Goal: Task Accomplishment & Management: Complete application form

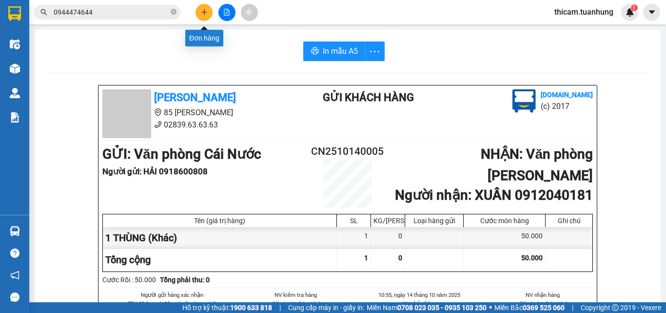
click at [204, 16] on button at bounding box center [204, 12] width 17 height 17
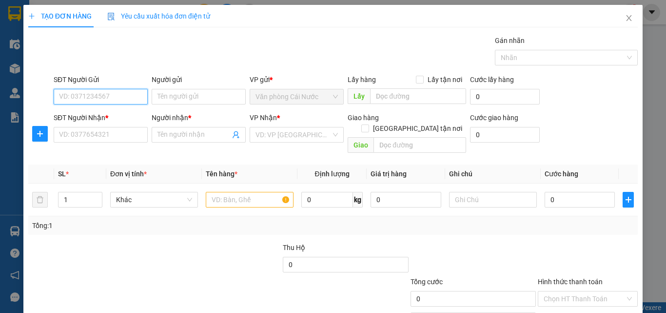
click at [76, 98] on input "SĐT Người Gửi" at bounding box center [101, 97] width 94 height 16
type input "0947525188"
click at [100, 113] on div "0947525188 - NHƯỜNG" at bounding box center [99, 116] width 81 height 11
type input "NHƯỜNG"
type input "0947525188"
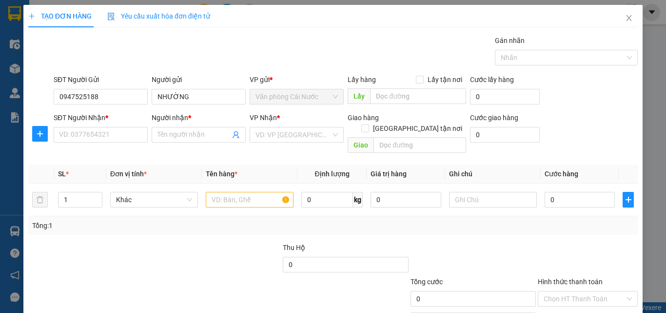
click at [107, 126] on div "SĐT Người Nhận *" at bounding box center [101, 119] width 94 height 15
click at [110, 137] on input "SĐT Người Nhận *" at bounding box center [101, 135] width 94 height 16
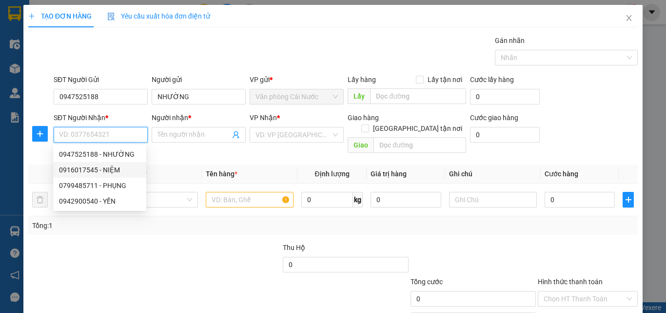
click at [113, 171] on div "0916017545 - NIỆM" at bounding box center [99, 169] width 81 height 11
type input "0916017545"
type input "NIỆM"
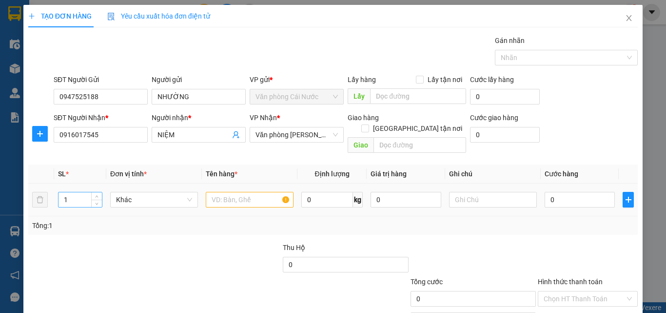
click at [69, 192] on input "1" at bounding box center [80, 199] width 43 height 15
click at [235, 194] on input "text" at bounding box center [250, 200] width 88 height 16
type input "1 thùng"
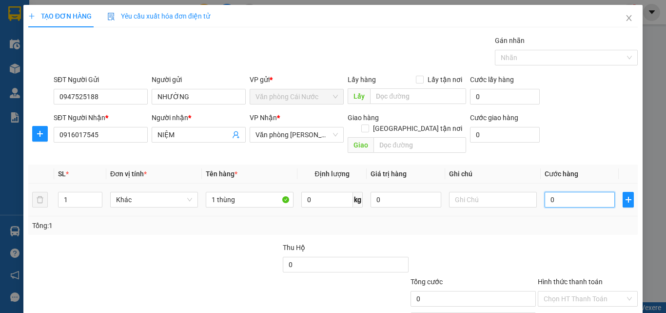
click at [552, 192] on input "0" at bounding box center [580, 200] width 70 height 16
type input "5"
type input "50"
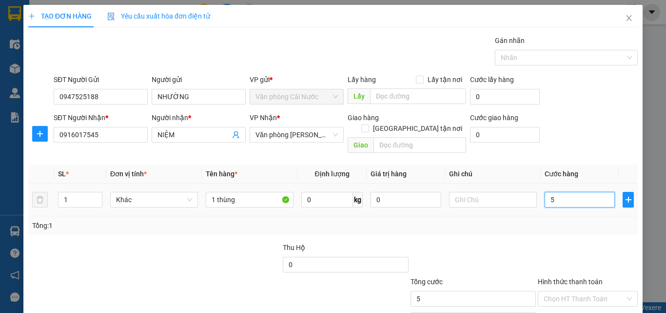
type input "50"
click at [558, 205] on td "50" at bounding box center [580, 199] width 78 height 33
type input "50.000"
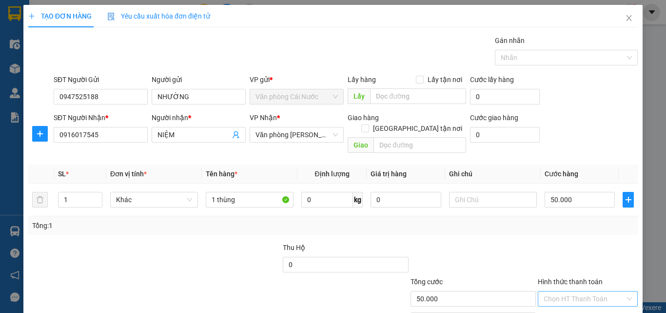
scroll to position [48, 0]
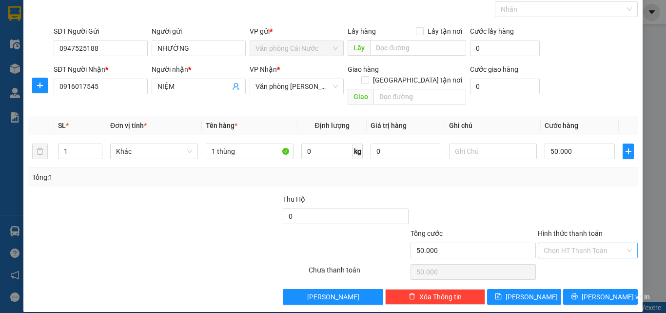
click at [585, 243] on input "Hình thức thanh toán" at bounding box center [584, 250] width 81 height 15
click at [552, 255] on div "Tại văn phòng" at bounding box center [582, 259] width 87 height 11
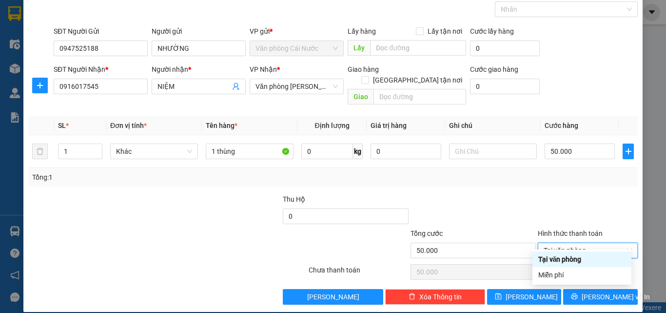
type input "0"
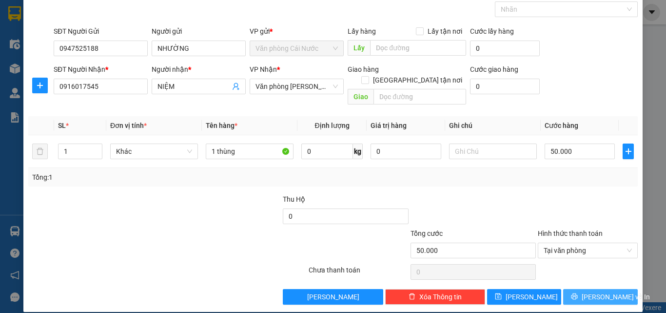
click at [602, 291] on span "[PERSON_NAME] và In" at bounding box center [616, 296] width 68 height 11
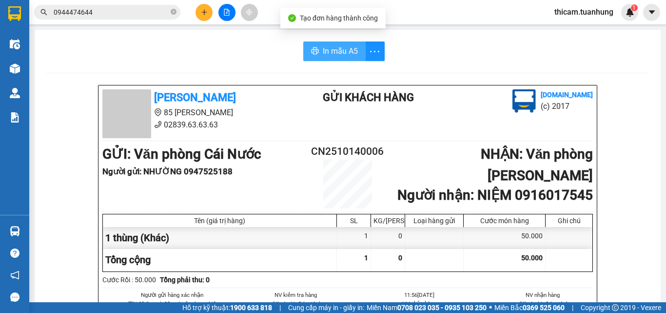
click at [332, 49] on span "In mẫu A5" at bounding box center [340, 51] width 35 height 12
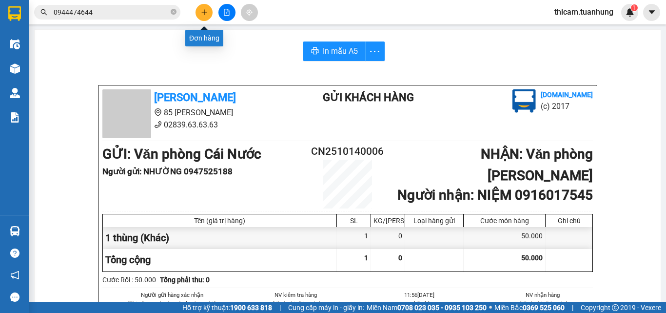
click at [206, 11] on icon "plus" at bounding box center [204, 12] width 7 height 7
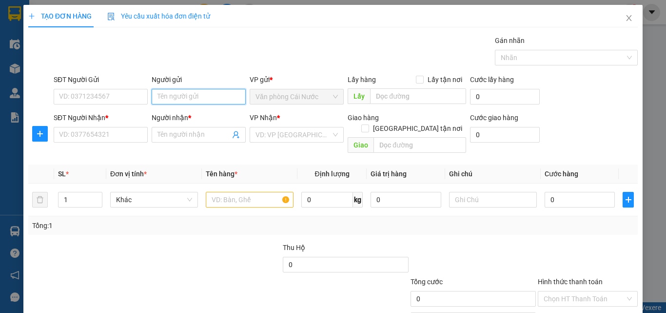
click at [176, 99] on input "Người gửi" at bounding box center [199, 97] width 94 height 16
type input "n"
type input "NK CHÍ NHÂN"
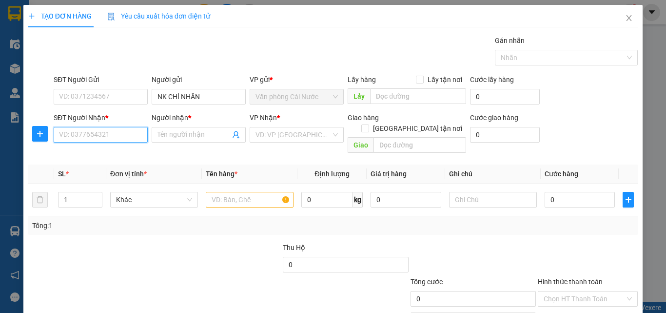
click at [100, 139] on input "SĐT Người Nhận *" at bounding box center [101, 135] width 94 height 16
type input "02838444090"
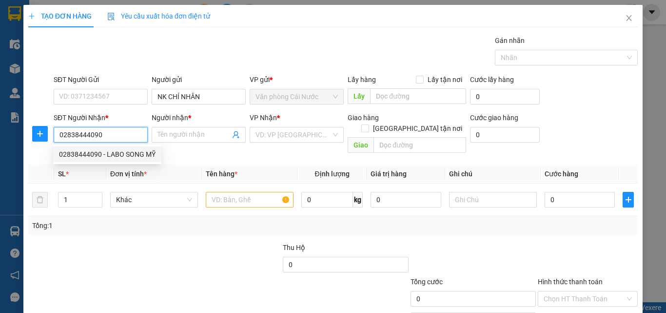
click at [121, 155] on div "02838444090 - LABO SONG MỸ" at bounding box center [107, 154] width 97 height 11
type input "LABO SONG MỸ"
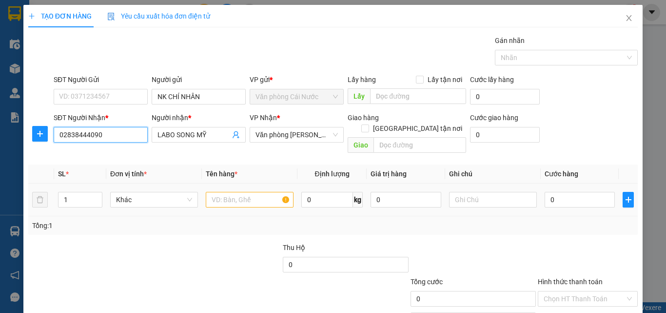
type input "02838444090"
click at [233, 192] on input "text" at bounding box center [250, 200] width 88 height 16
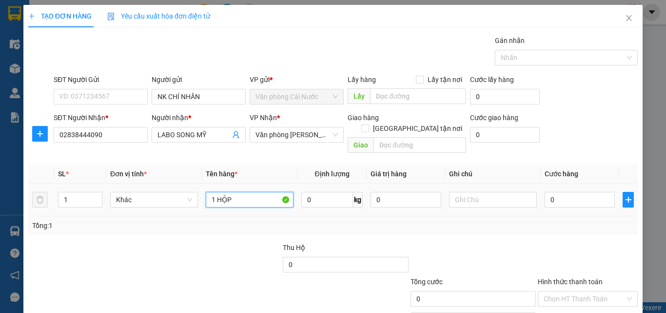
type input "1 HỘP"
click at [575, 196] on div "0" at bounding box center [580, 200] width 70 height 20
click at [576, 193] on input "0" at bounding box center [580, 200] width 70 height 16
type input "3"
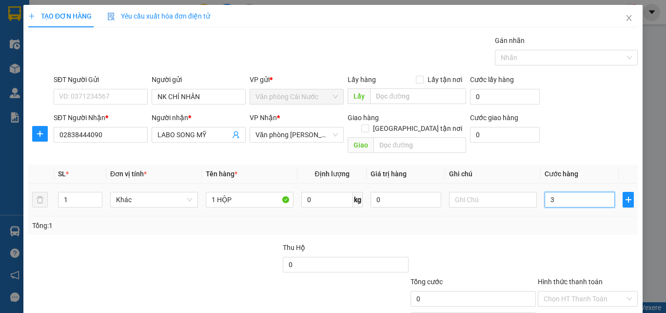
type input "3"
type input "30"
click at [576, 204] on td "30" at bounding box center [580, 199] width 78 height 33
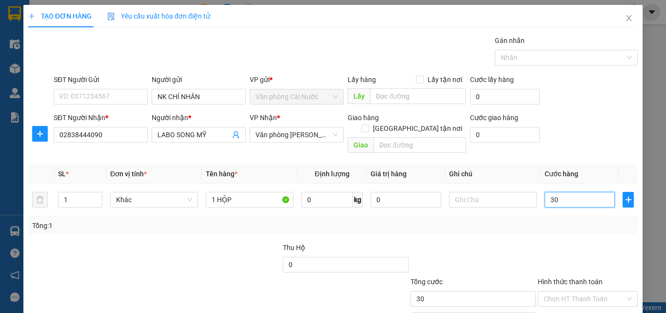
scroll to position [48, 0]
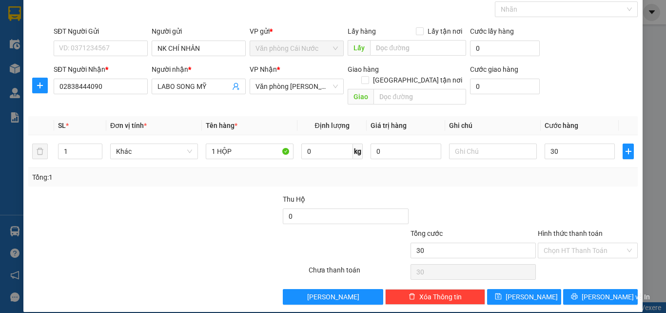
click at [576, 198] on div at bounding box center [588, 211] width 102 height 34
type input "30.000"
click at [581, 243] on input "Hình thức thanh toán" at bounding box center [584, 250] width 81 height 15
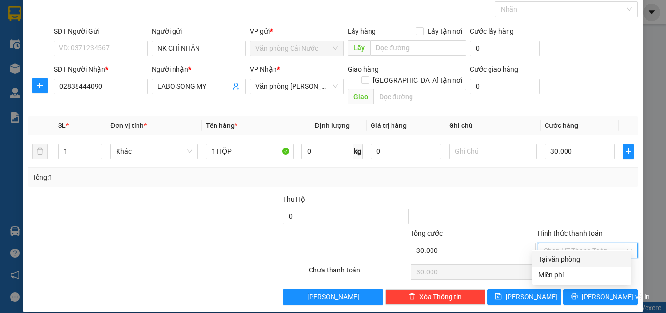
click at [568, 260] on div "Tại văn phòng" at bounding box center [582, 259] width 87 height 11
type input "0"
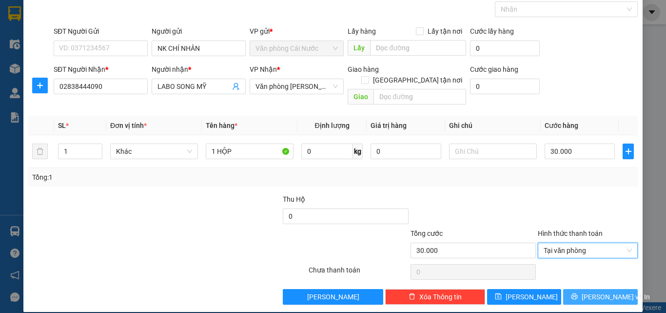
click at [593, 291] on span "[PERSON_NAME] và In" at bounding box center [616, 296] width 68 height 11
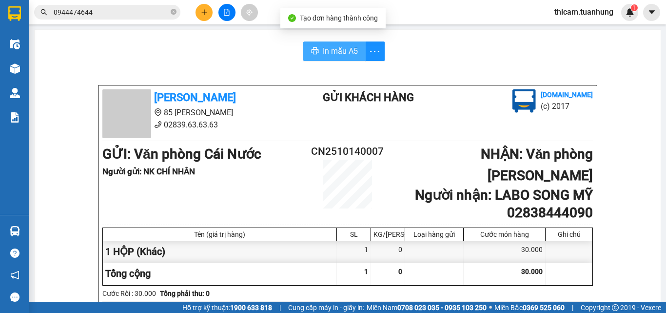
click at [345, 55] on span "In mẫu A5" at bounding box center [340, 51] width 35 height 12
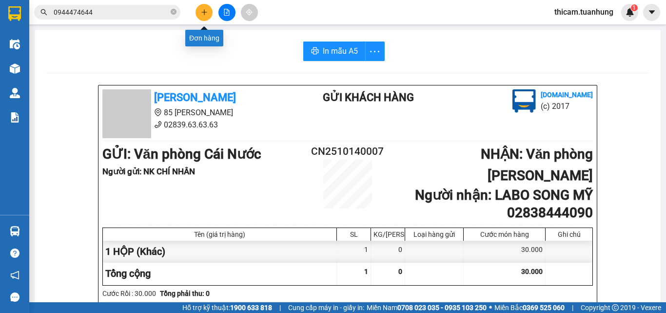
click at [205, 13] on icon "plus" at bounding box center [204, 12] width 7 height 7
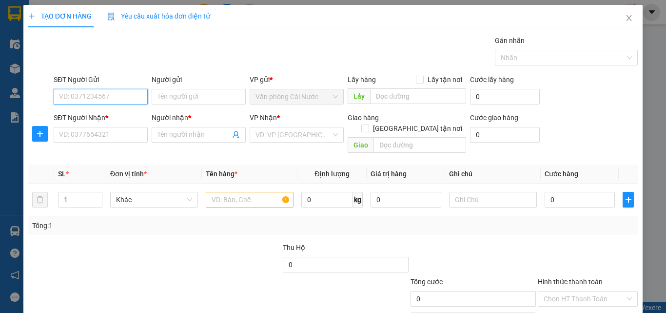
click at [126, 97] on input "SĐT Người Gửi" at bounding box center [101, 97] width 94 height 16
click at [124, 119] on div "0945036853 - Y DƯỢC SG CN" at bounding box center [104, 116] width 91 height 11
type input "0945036853"
type input "Y DƯỢC SG CN"
type input "0945036853"
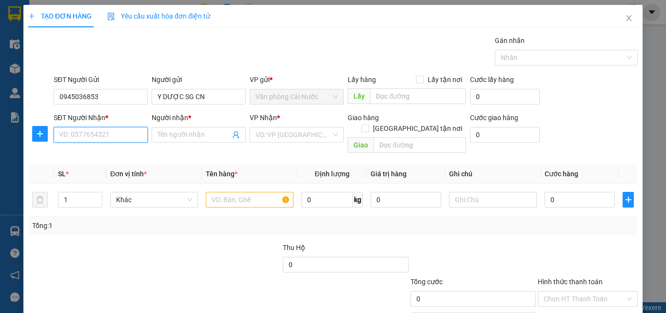
click at [119, 134] on input "SĐT Người Nhận *" at bounding box center [101, 135] width 94 height 16
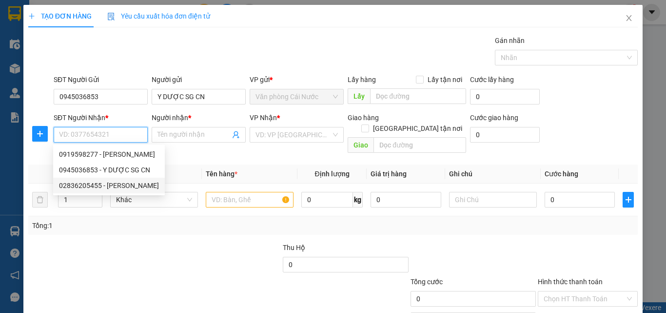
click at [120, 185] on div "02836205455 - CÁT TƯỜNG" at bounding box center [109, 185] width 100 height 11
type input "02836205455"
type input "[PERSON_NAME]"
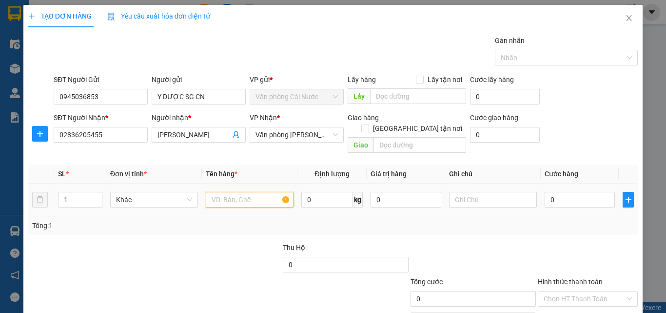
click at [221, 192] on input "text" at bounding box center [250, 200] width 88 height 16
type input "1 HỘP"
click at [569, 192] on input "0" at bounding box center [580, 200] width 70 height 16
type input "3"
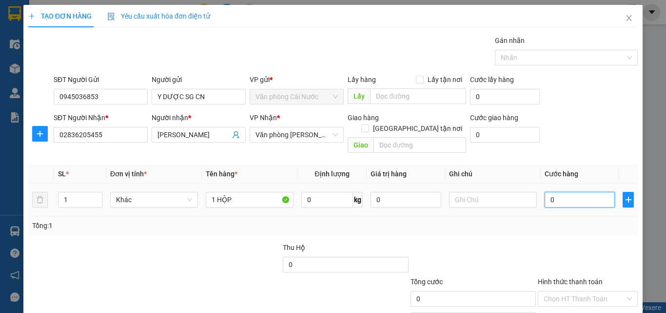
type input "3"
type input "30"
type input "30.000"
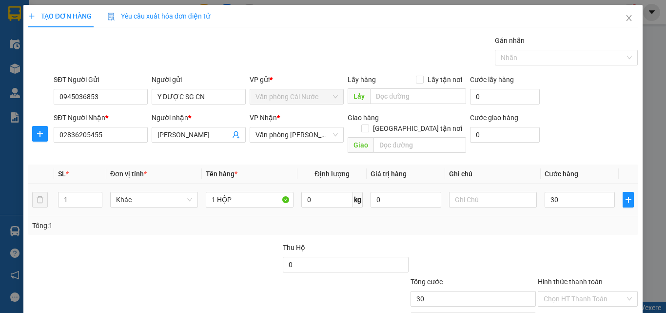
type input "30.000"
click at [566, 220] on div "Tổng: 1" at bounding box center [333, 225] width 602 height 11
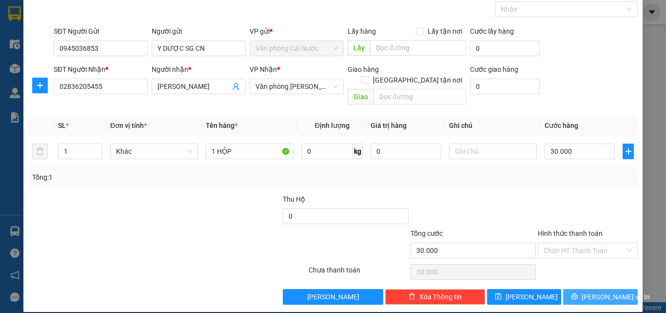
click at [604, 291] on span "[PERSON_NAME] và In" at bounding box center [616, 296] width 68 height 11
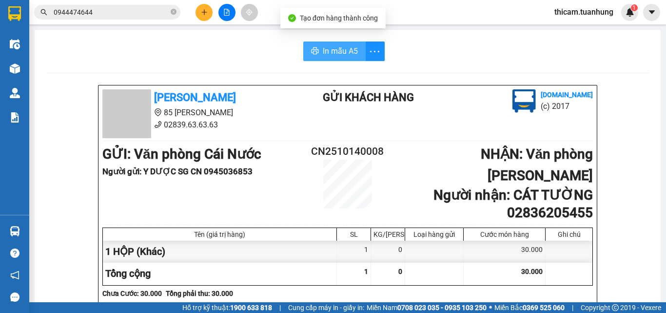
click at [354, 50] on span "In mẫu A5" at bounding box center [340, 51] width 35 height 12
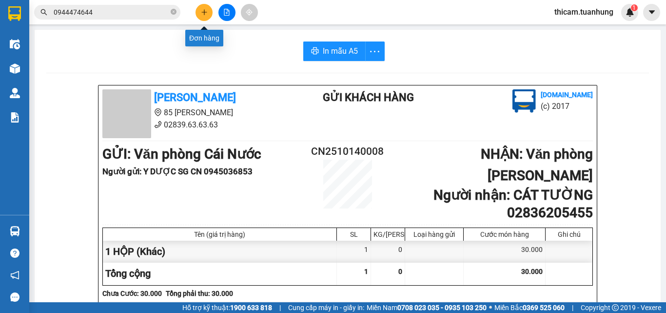
click at [205, 9] on icon "plus" at bounding box center [204, 12] width 7 height 7
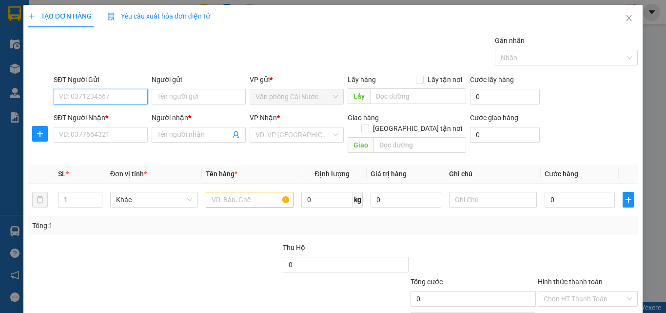
click at [107, 93] on input "SĐT Người Gửi" at bounding box center [101, 97] width 94 height 16
type input "0823453431"
click at [82, 108] on div "0823453431 - XƯA" at bounding box center [99, 116] width 93 height 16
type input "XƯA"
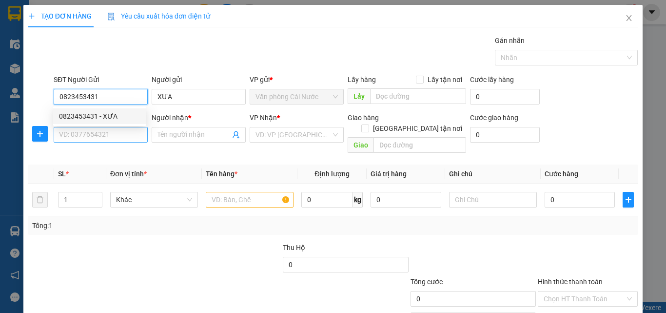
type input "0823453431"
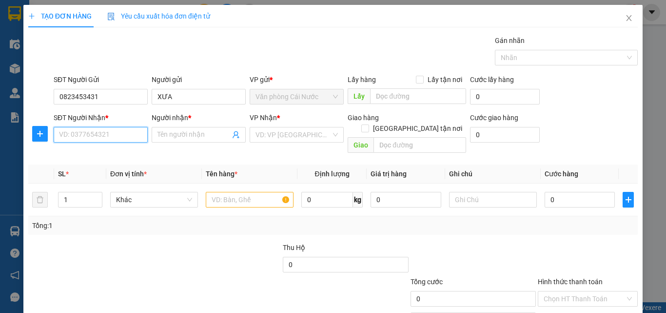
click at [83, 132] on input "SĐT Người Nhận *" at bounding box center [101, 135] width 94 height 16
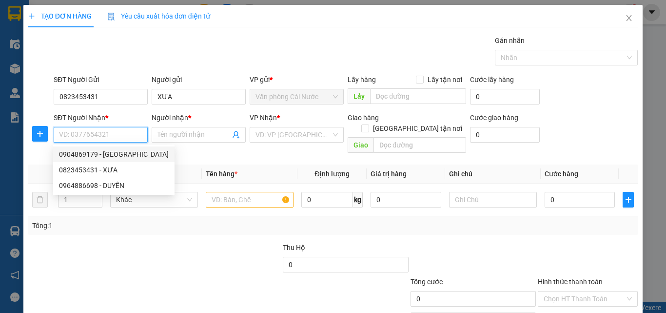
click at [104, 154] on div "0904869179 - ĐỨC" at bounding box center [114, 154] width 110 height 11
type input "0904869179"
type input "ĐỨC"
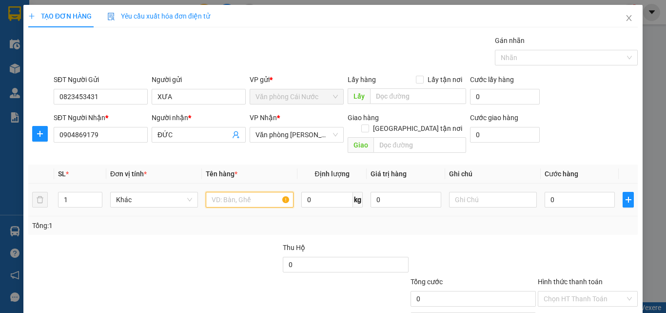
click at [227, 192] on input "text" at bounding box center [250, 200] width 88 height 16
type input "1 BAO"
click at [579, 192] on input "0" at bounding box center [580, 200] width 70 height 16
type input "1"
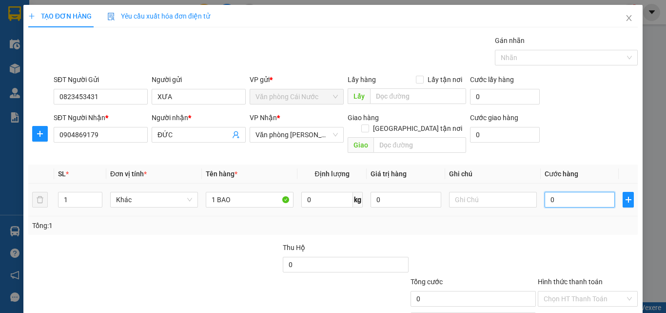
type input "1"
type input "10"
type input "100"
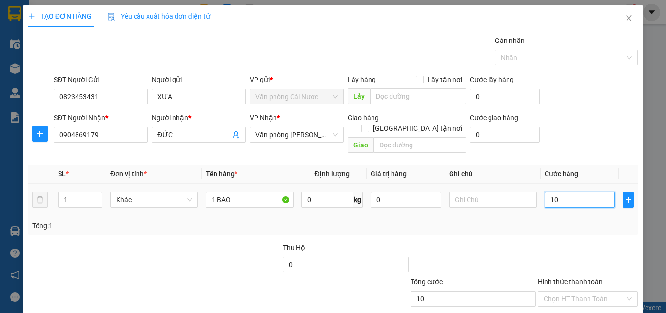
type input "100"
type input "100.000"
click at [588, 206] on div "SL * Đơn vị tính * Tên hàng * Định lượng Giá trị hàng Ghi chú Cước hàng 1 Khác …" at bounding box center [333, 199] width 610 height 70
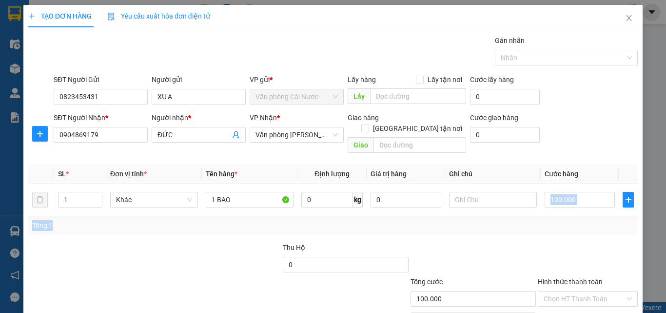
scroll to position [48, 0]
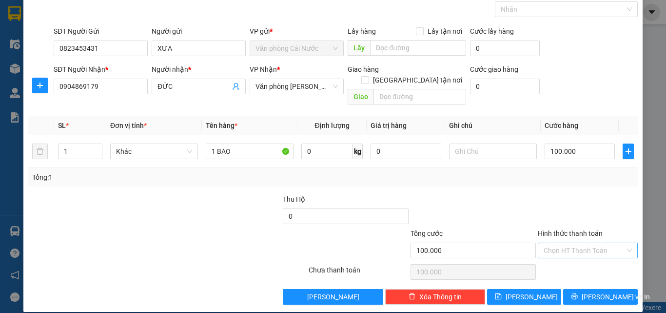
click at [577, 243] on input "Hình thức thanh toán" at bounding box center [584, 250] width 81 height 15
click at [577, 260] on div "Tại văn phòng" at bounding box center [582, 259] width 87 height 11
type input "0"
click at [596, 291] on span "[PERSON_NAME] và In" at bounding box center [616, 296] width 68 height 11
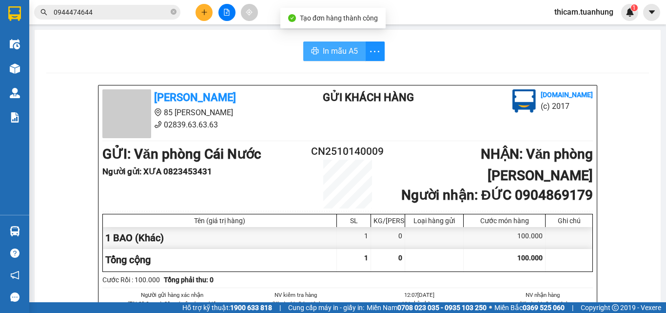
click at [330, 54] on span "In mẫu A5" at bounding box center [340, 51] width 35 height 12
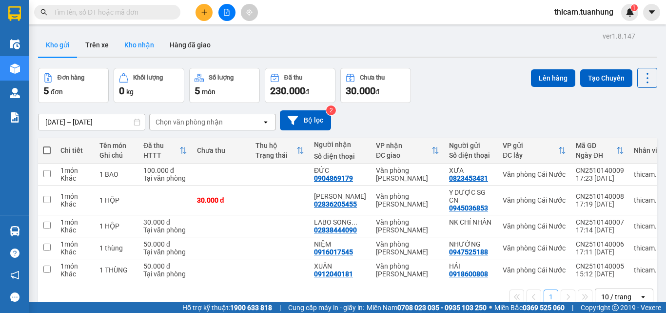
click at [148, 47] on button "Kho nhận" at bounding box center [139, 44] width 45 height 23
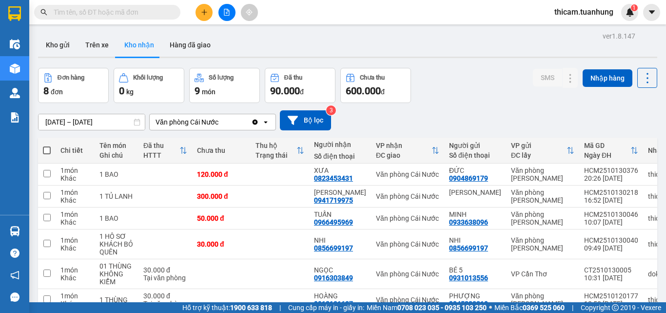
drag, startPoint x: 48, startPoint y: 45, endPoint x: 57, endPoint y: 59, distance: 16.7
click at [48, 44] on button "Kho gửi" at bounding box center [58, 44] width 40 height 23
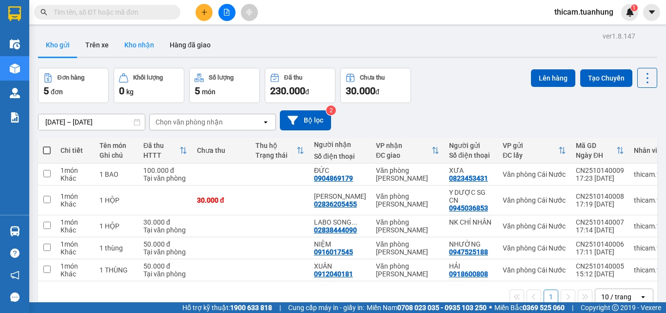
click at [150, 45] on button "Kho nhận" at bounding box center [139, 44] width 45 height 23
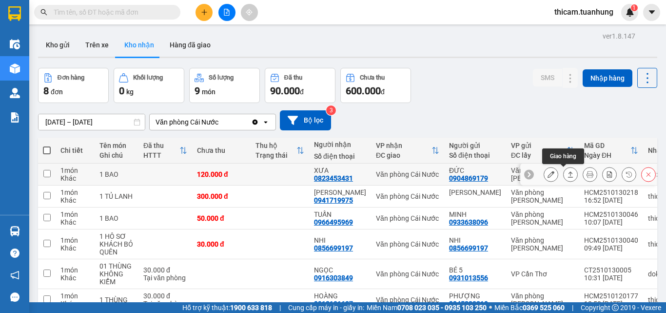
click at [568, 173] on icon at bounding box center [570, 174] width 5 height 6
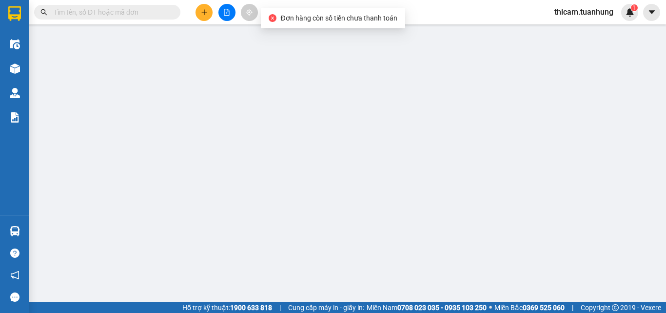
type input "0904869179"
type input "ĐỨC"
type input "0823453431"
type input "XƯA"
type input "120.000"
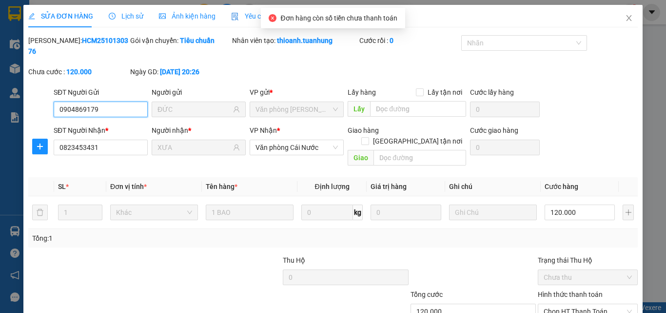
scroll to position [50, 0]
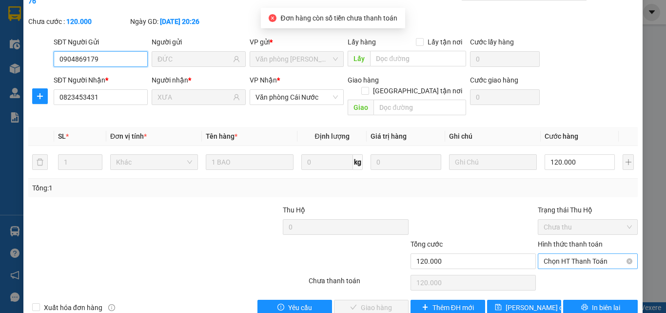
drag, startPoint x: 574, startPoint y: 240, endPoint x: 569, endPoint y: 247, distance: 8.7
click at [573, 254] on span "Chọn HT Thanh Toán" at bounding box center [588, 261] width 88 height 15
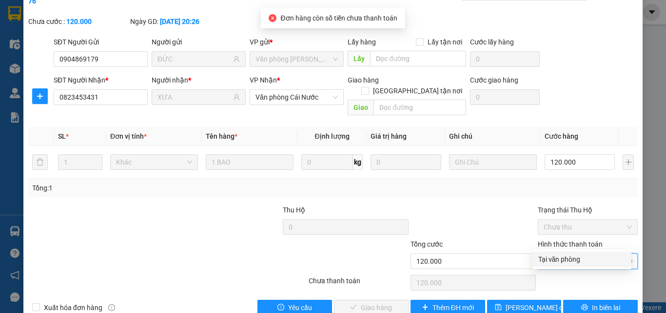
click at [561, 260] on div "Tại văn phòng" at bounding box center [582, 259] width 87 height 11
type input "0"
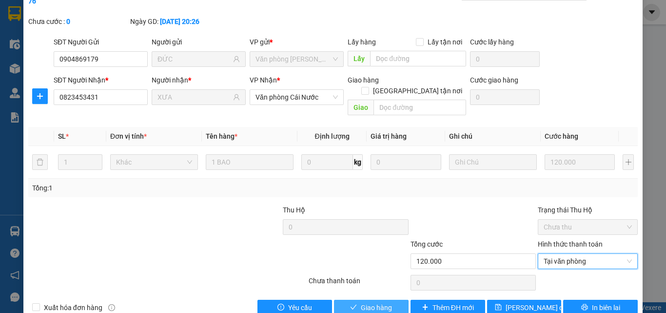
click at [387, 296] on span "Giao hàng" at bounding box center [376, 307] width 31 height 11
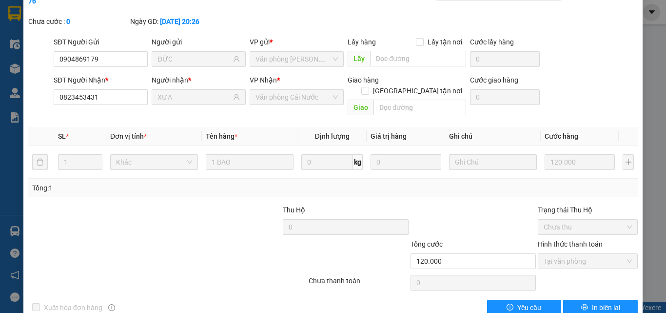
scroll to position [0, 0]
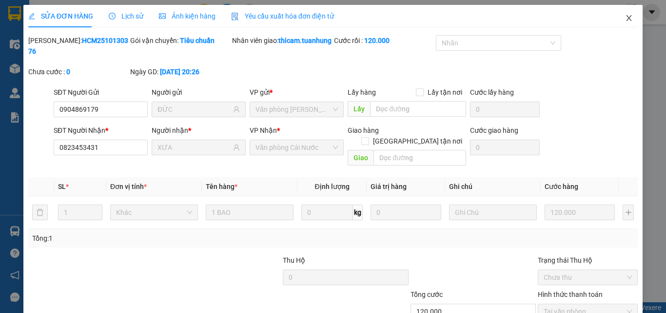
click at [625, 19] on icon "close" at bounding box center [629, 18] width 8 height 8
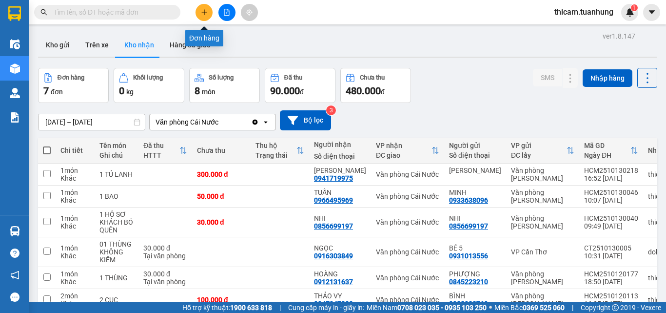
click at [201, 10] on icon "plus" at bounding box center [204, 12] width 7 height 7
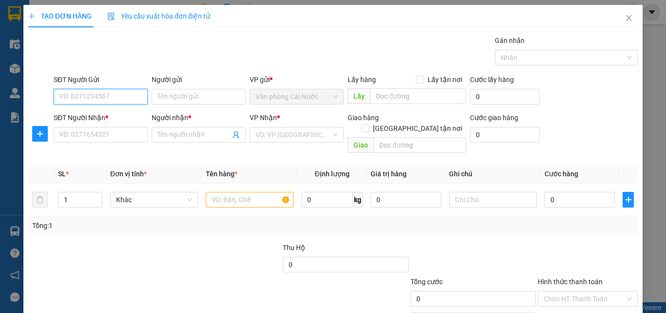
click at [121, 95] on input "SĐT Người Gửi" at bounding box center [101, 97] width 94 height 16
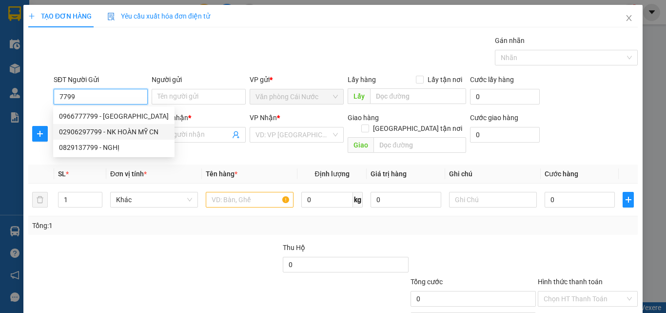
click at [119, 130] on div "02906297799 - NK HOÀN MỸ CN" at bounding box center [114, 131] width 110 height 11
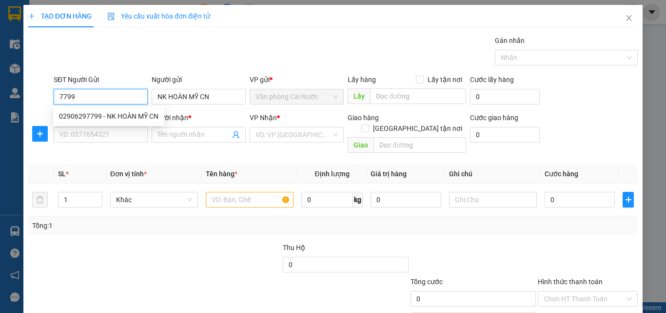
type input "02906297799"
type input "NK HOÀN MỸ CN"
type input "02906297799"
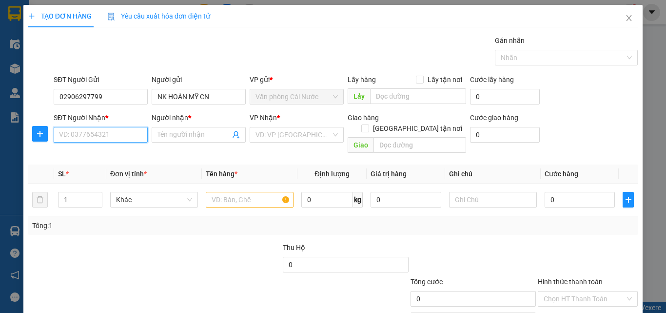
click at [99, 133] on input "SĐT Người Nhận *" at bounding box center [101, 135] width 94 height 16
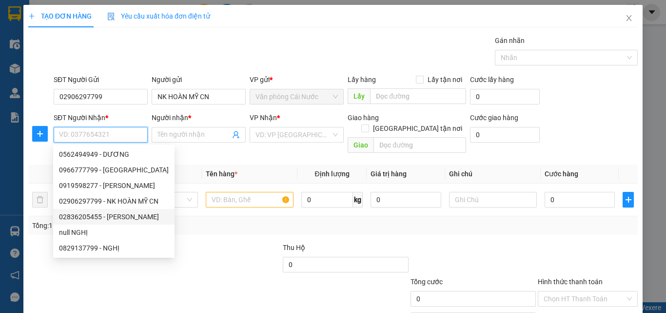
click at [116, 216] on div "02836205455 - CÁT TƯỜNG" at bounding box center [114, 216] width 110 height 11
type input "02836205455"
type input "[PERSON_NAME]"
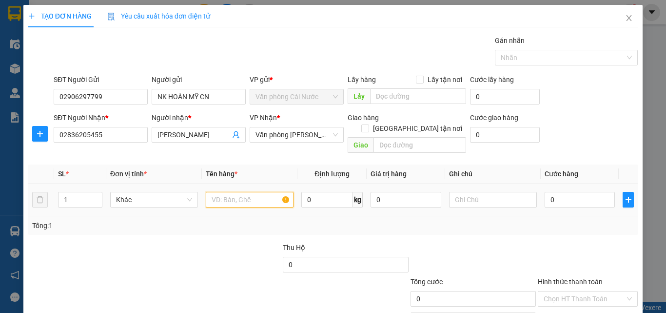
click at [237, 192] on input "text" at bounding box center [250, 200] width 88 height 16
type input "1 HỘP"
click at [577, 192] on input "0" at bounding box center [580, 200] width 70 height 16
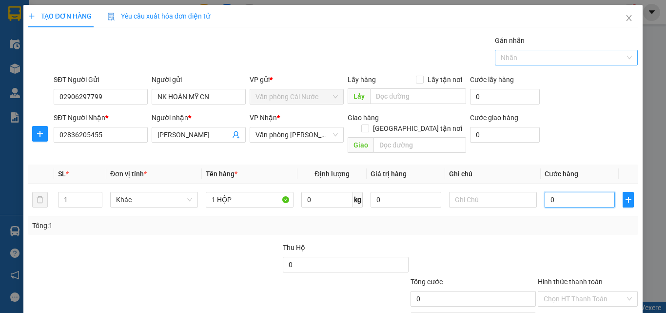
type input "3"
type input "30"
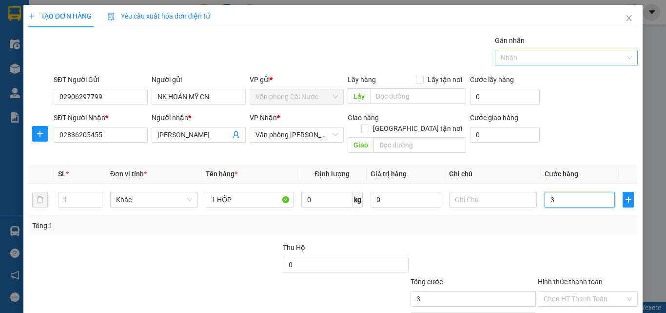
type input "30"
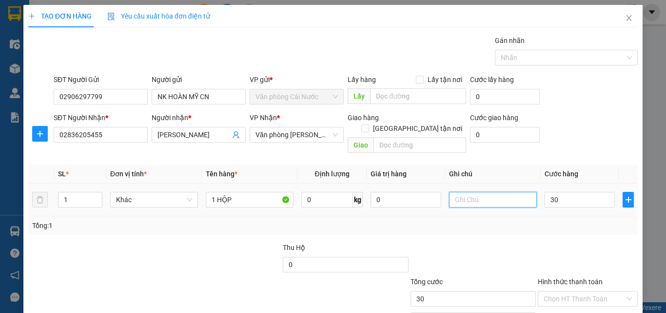
type input "30.000"
click at [501, 192] on input "text" at bounding box center [493, 200] width 88 height 16
drag, startPoint x: 466, startPoint y: 216, endPoint x: 287, endPoint y: 161, distance: 187.8
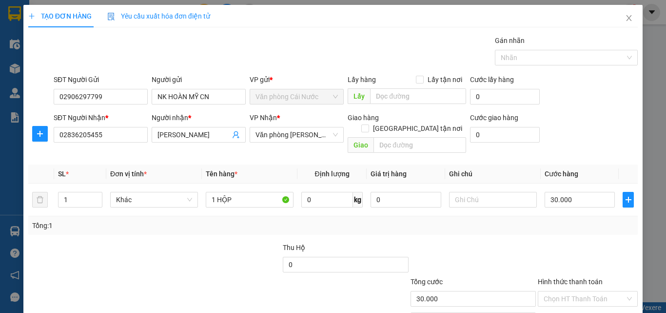
click at [462, 220] on div "Tổng: 1" at bounding box center [333, 225] width 602 height 11
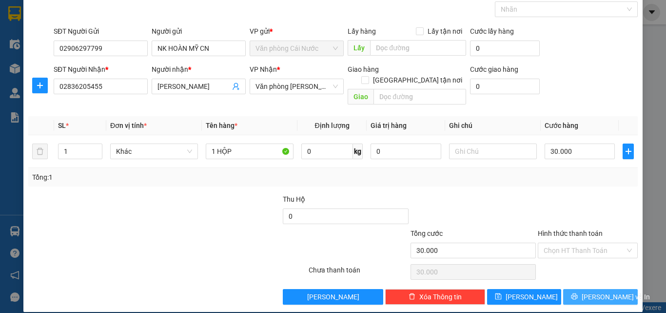
click at [603, 291] on button "[PERSON_NAME] và In" at bounding box center [600, 297] width 75 height 16
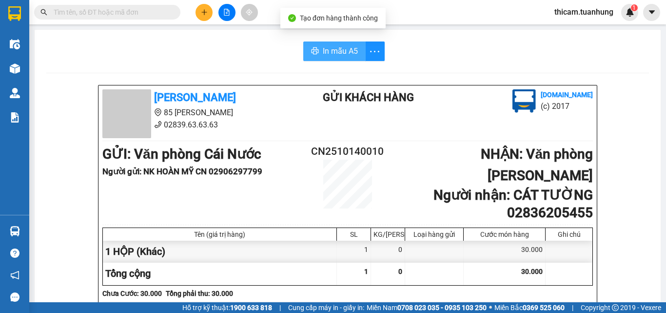
click at [326, 48] on span "In mẫu A5" at bounding box center [340, 51] width 35 height 12
click at [207, 13] on icon "plus" at bounding box center [204, 12] width 7 height 7
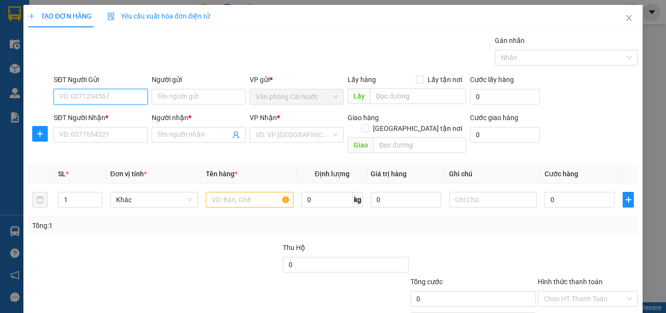
click at [124, 98] on input "SĐT Người Gửi" at bounding box center [101, 97] width 94 height 16
type input "0946024480"
click at [118, 113] on div "0946024480 - [GEOGRAPHIC_DATA]" at bounding box center [114, 116] width 110 height 11
type input "[PERSON_NAME][GEOGRAPHIC_DATA]"
type input "0946024480"
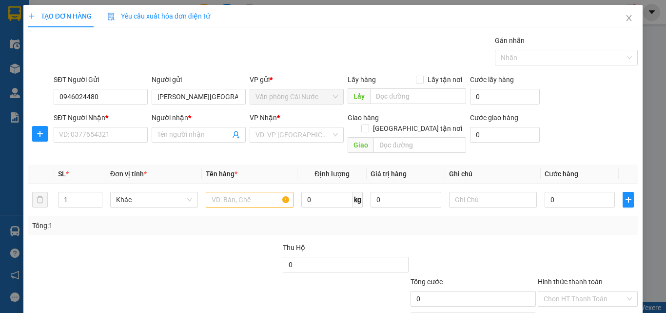
click at [115, 146] on div "Transit Pickup Surcharge Ids Transit Deliver Surcharge Ids Transit Deliver Surc…" at bounding box center [333, 194] width 610 height 318
click at [116, 142] on input "SĐT Người Nhận *" at bounding box center [101, 135] width 94 height 16
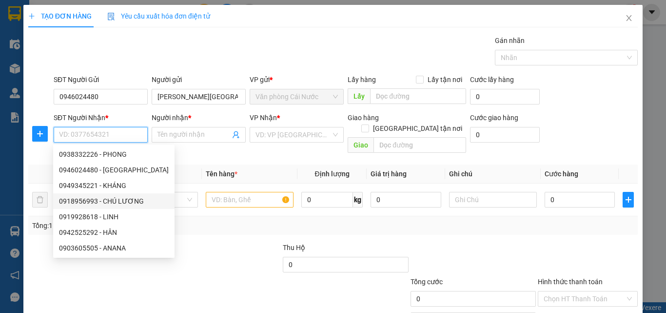
click at [126, 201] on div "0918956993 - CHÚ LƯƠNG" at bounding box center [114, 201] width 110 height 11
type input "0918956993"
type input "CHÚ LƯƠNG"
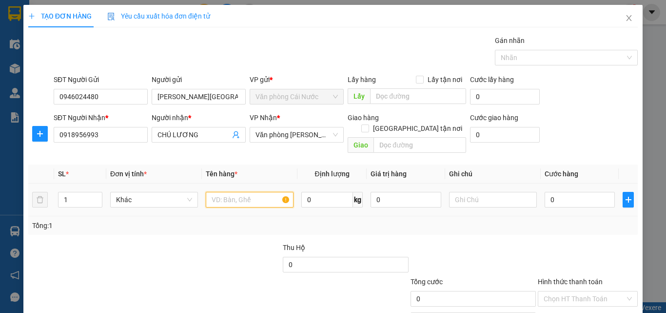
click at [218, 195] on input "text" at bounding box center [250, 200] width 88 height 16
type input "1 THÙNG"
click at [583, 192] on input "0" at bounding box center [580, 200] width 70 height 16
type input "4"
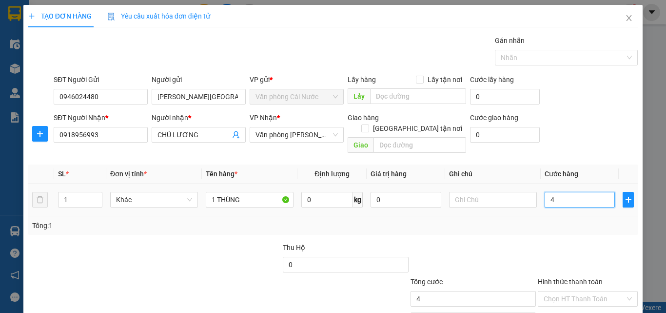
type input "4"
type input "40"
type input "40.000"
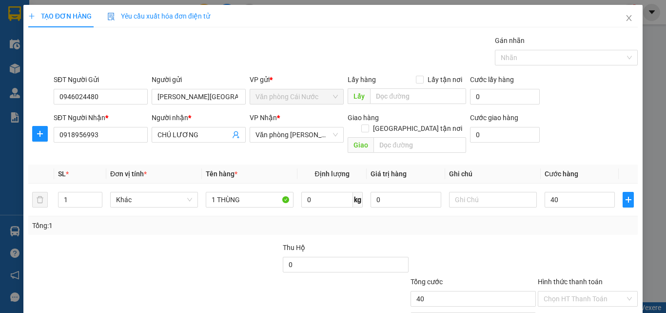
type input "40.000"
click at [556, 243] on div at bounding box center [588, 259] width 102 height 34
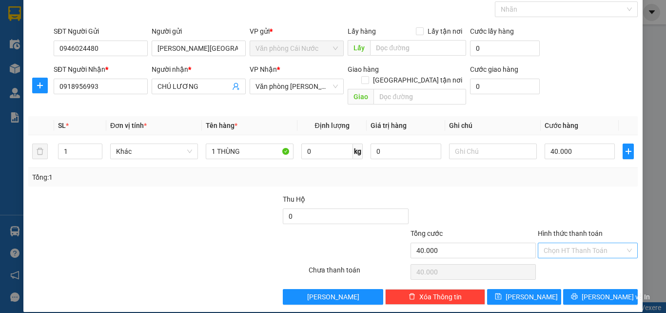
click at [559, 243] on input "Hình thức thanh toán" at bounding box center [584, 250] width 81 height 15
click at [572, 254] on div "Tại văn phòng" at bounding box center [582, 259] width 87 height 11
type input "0"
click at [611, 291] on span "[PERSON_NAME] và In" at bounding box center [616, 296] width 68 height 11
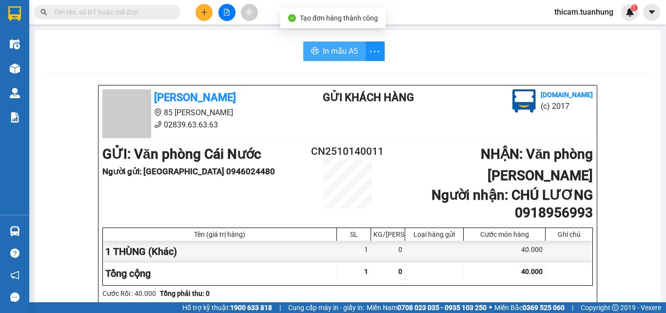
click at [355, 51] on button "In mẫu A5" at bounding box center [334, 51] width 62 height 20
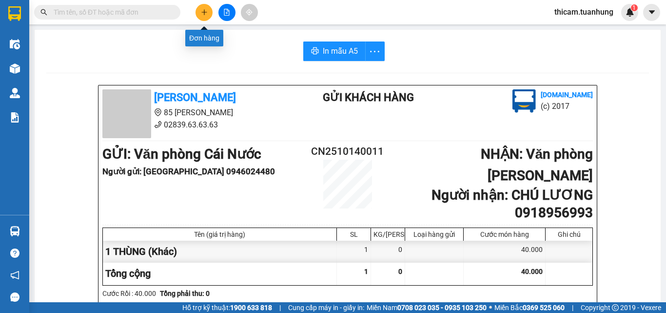
click at [204, 10] on icon "plus" at bounding box center [204, 12] width 7 height 7
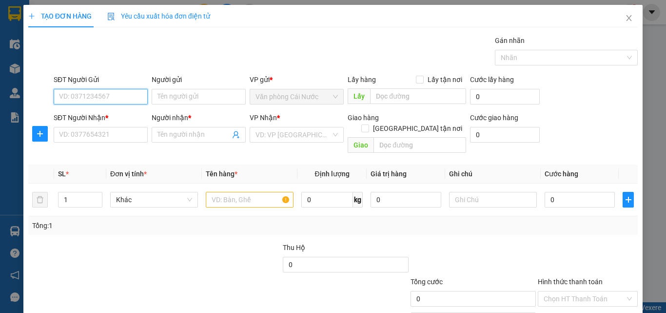
click at [106, 99] on input "SĐT Người Gửi" at bounding box center [101, 97] width 94 height 16
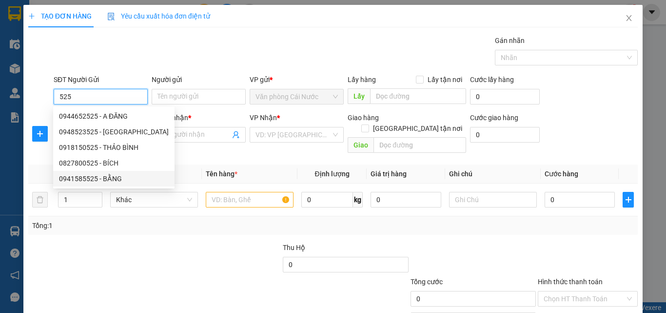
scroll to position [48, 0]
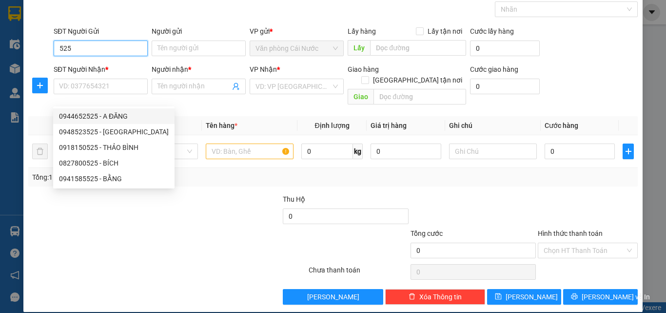
click at [94, 50] on input "525" at bounding box center [101, 48] width 94 height 16
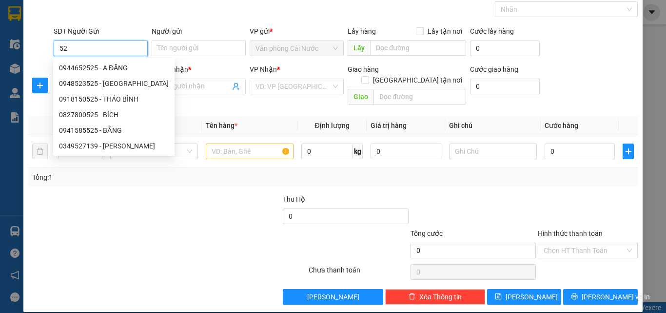
type input "5"
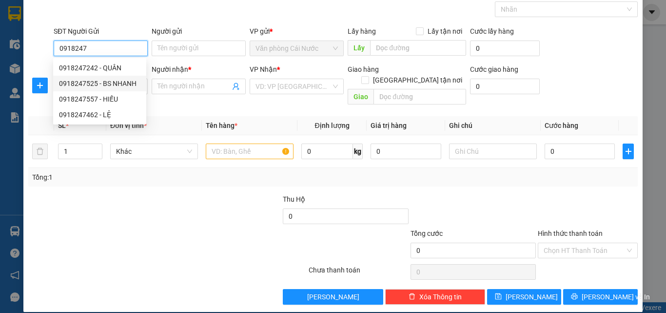
click at [107, 79] on div "0918247525 - BS NHANH" at bounding box center [99, 83] width 81 height 11
type input "0918247525"
type input "BS NHANH"
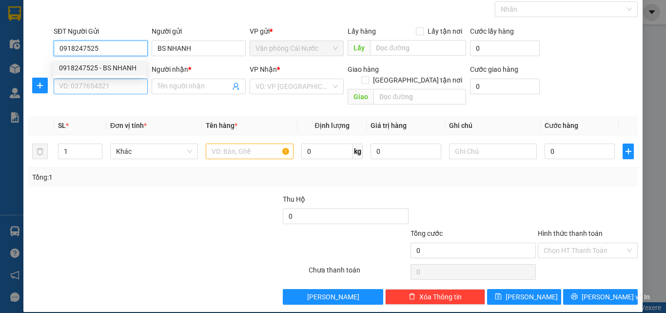
type input "0918247525"
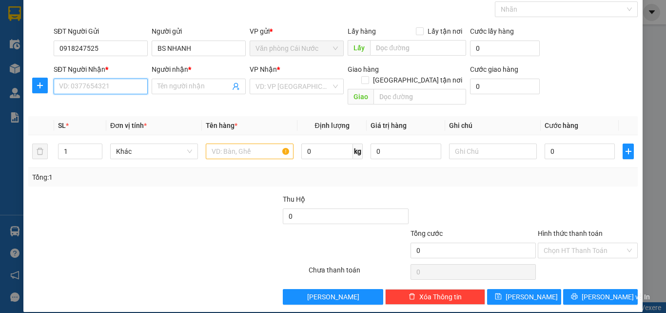
click at [89, 87] on input "SĐT Người Nhận *" at bounding box center [101, 87] width 94 height 16
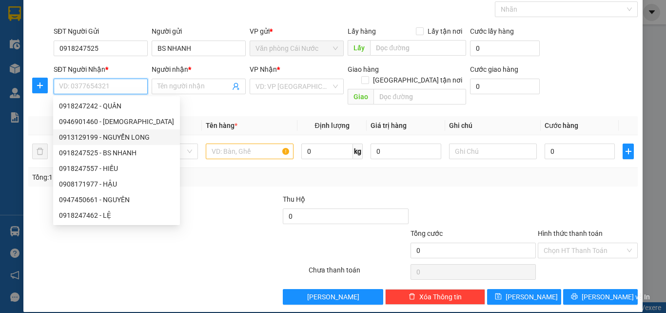
click at [121, 135] on div "0913129199 - NGUYỂN LONG" at bounding box center [116, 137] width 115 height 11
type input "0913129199"
type input "NGUYỂN LONG"
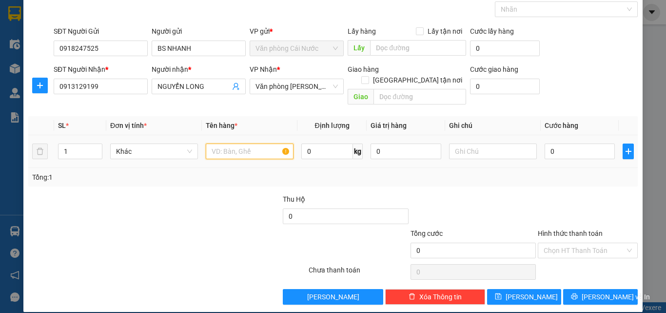
click at [223, 143] on input "text" at bounding box center [250, 151] width 88 height 16
type input "1 HỘP"
click at [574, 143] on input "0" at bounding box center [580, 151] width 70 height 16
type input "3"
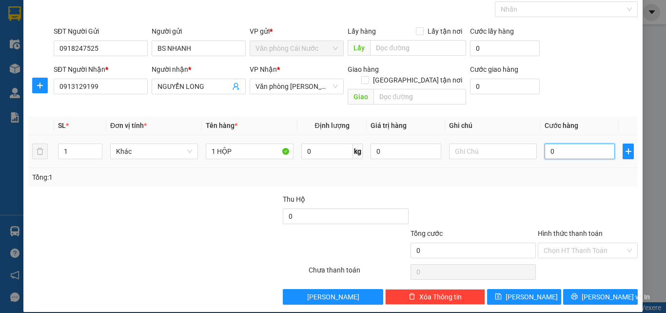
type input "3"
type input "30"
type input "30.000"
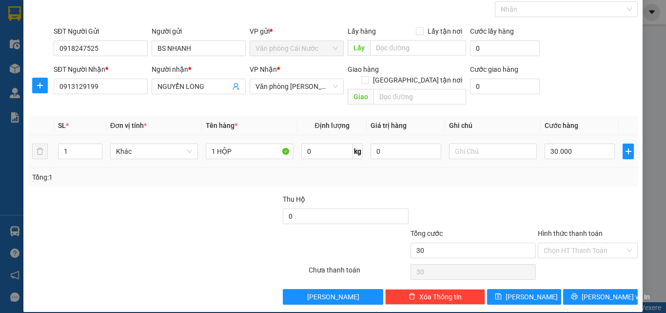
type input "30.000"
click at [572, 152] on td "30.000" at bounding box center [580, 151] width 78 height 33
click at [601, 291] on span "[PERSON_NAME] và In" at bounding box center [616, 296] width 68 height 11
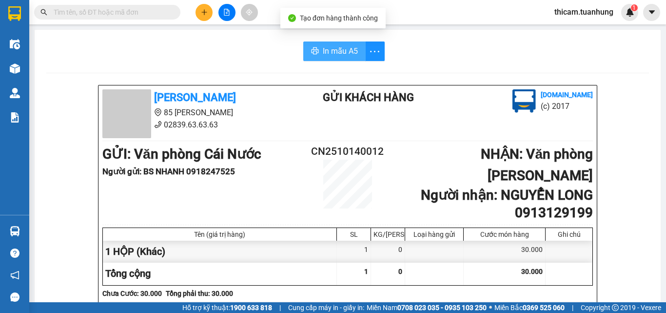
click at [329, 52] on span "In mẫu A5" at bounding box center [340, 51] width 35 height 12
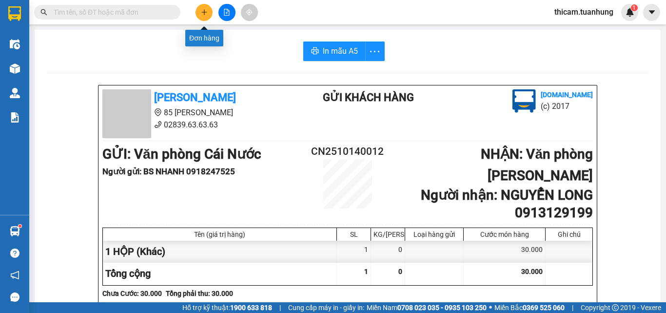
click at [210, 9] on button at bounding box center [204, 12] width 17 height 17
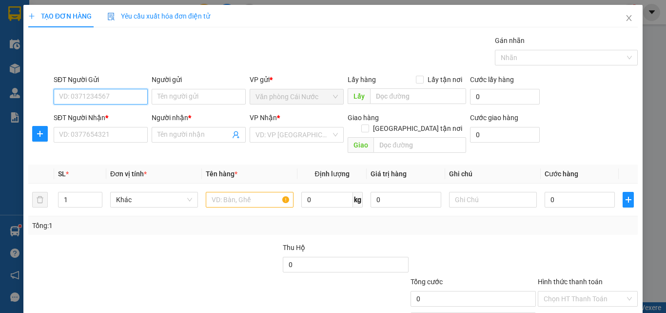
click at [99, 92] on input "SĐT Người Gửi" at bounding box center [101, 97] width 94 height 16
type input "0913876852"
click at [107, 108] on div "0913876852 - KHẢI" at bounding box center [99, 116] width 93 height 16
type input "KHẢI"
type input "0913876852"
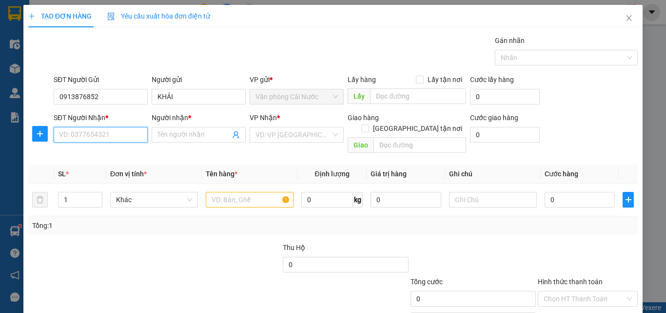
click at [109, 134] on input "SĐT Người Nhận *" at bounding box center [101, 135] width 94 height 16
click at [105, 167] on div "0913364589 - TUYẾT" at bounding box center [99, 169] width 81 height 11
type input "0913364589"
type input "TUYẾT"
click at [228, 192] on input "text" at bounding box center [250, 200] width 88 height 16
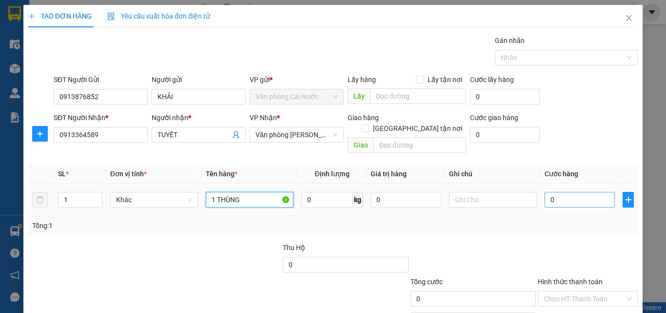
type input "1 THÙNG"
click at [579, 192] on input "0" at bounding box center [580, 200] width 70 height 16
type input "6"
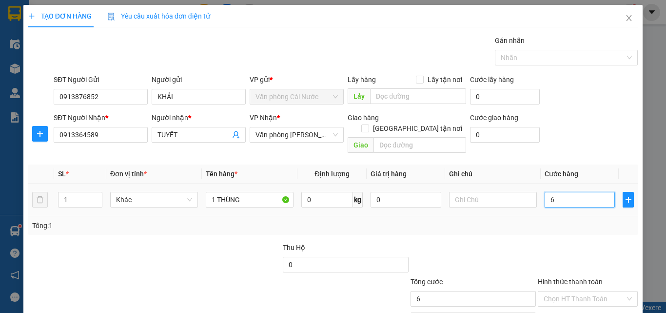
type input "60"
type input "60.000"
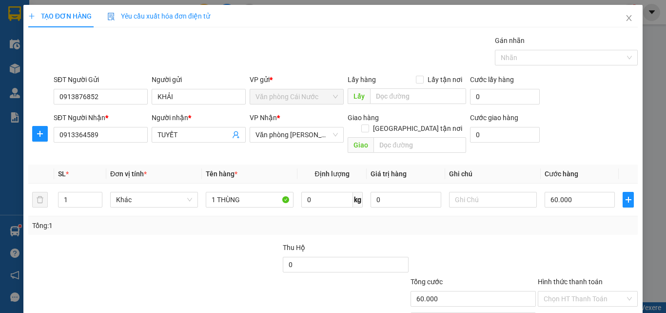
click at [570, 230] on div "Transit Pickup Surcharge Ids Transit Deliver Surcharge Ids Transit Deliver Surc…" at bounding box center [333, 194] width 610 height 318
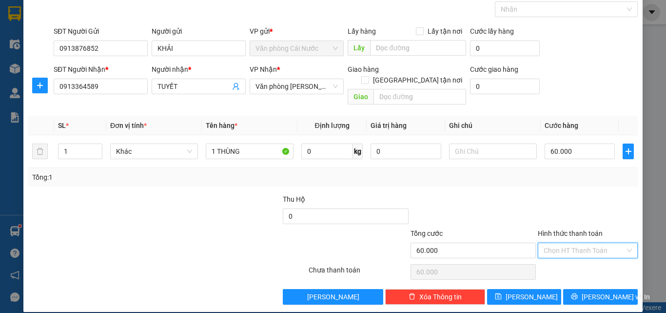
click at [573, 243] on input "Hình thức thanh toán" at bounding box center [584, 250] width 81 height 15
click at [568, 259] on div "Tại văn phòng" at bounding box center [582, 259] width 87 height 11
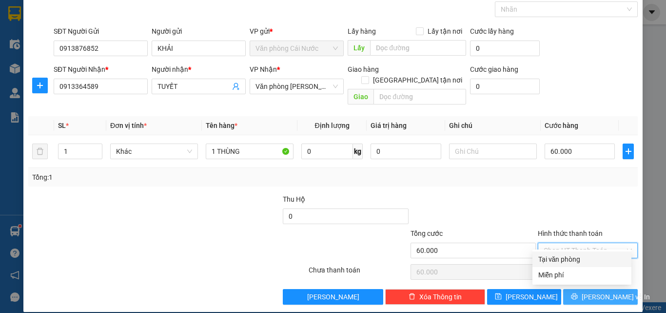
type input "0"
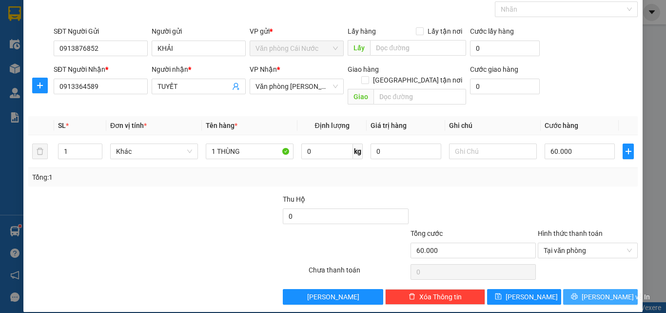
click at [602, 292] on button "[PERSON_NAME] và In" at bounding box center [600, 297] width 75 height 16
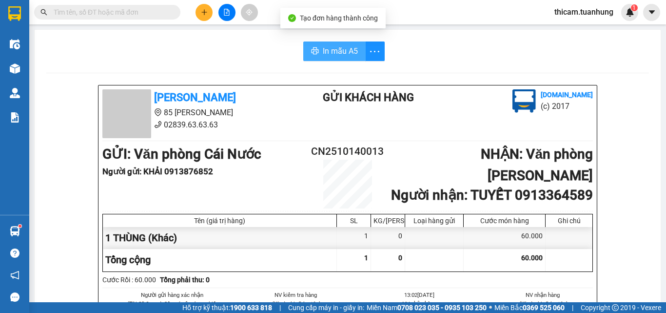
click at [342, 54] on span "In mẫu A5" at bounding box center [340, 51] width 35 height 12
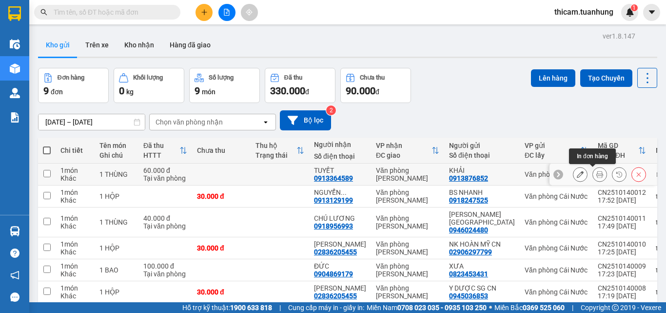
click at [597, 174] on icon at bounding box center [600, 174] width 7 height 7
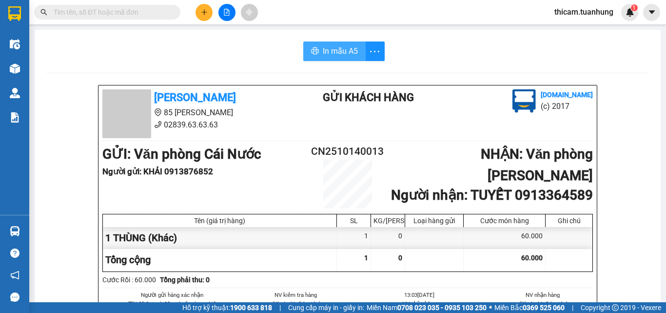
click at [341, 50] on span "In mẫu A5" at bounding box center [340, 51] width 35 height 12
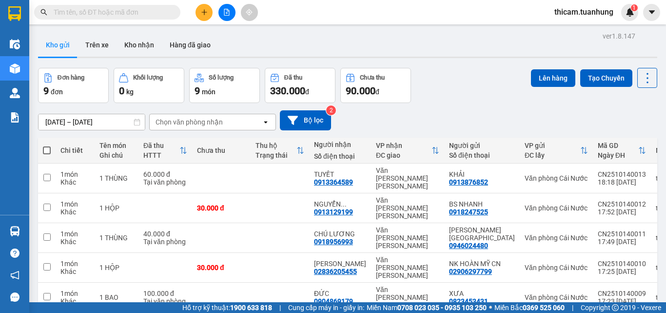
click at [98, 12] on input "text" at bounding box center [111, 12] width 115 height 11
click at [76, 12] on input "text" at bounding box center [111, 12] width 115 height 11
click at [76, 15] on input "text" at bounding box center [111, 12] width 115 height 11
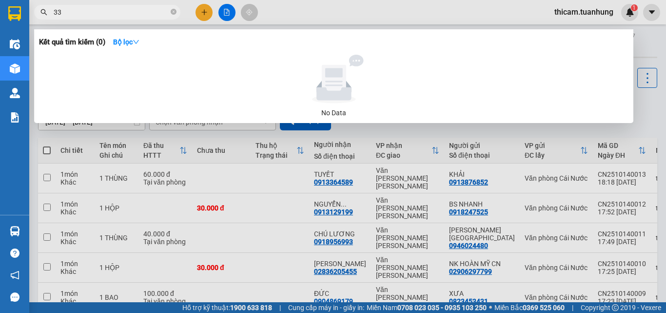
type input "330"
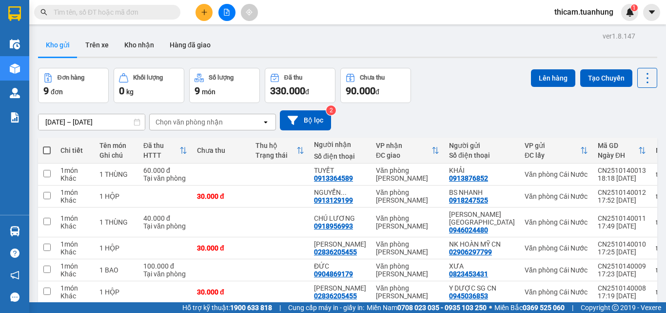
click at [135, 16] on input "text" at bounding box center [111, 12] width 115 height 11
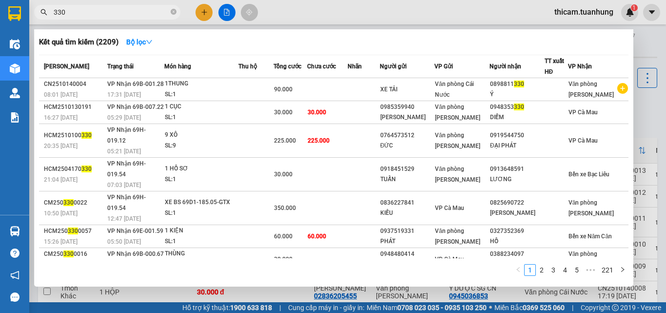
type input "330"
click at [176, 15] on icon "close-circle" at bounding box center [174, 12] width 6 height 6
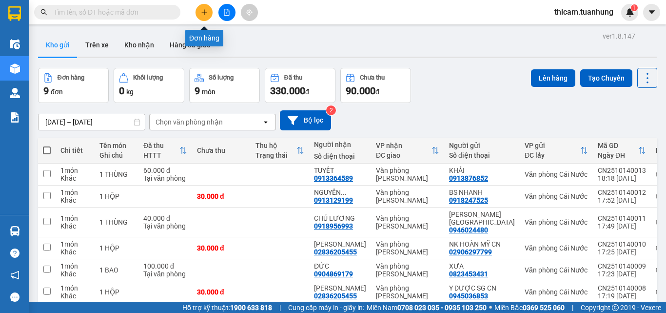
click at [206, 11] on icon "plus" at bounding box center [204, 12] width 7 height 7
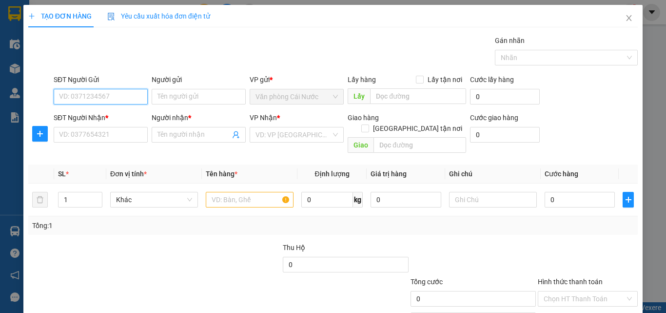
click at [93, 102] on input "SĐT Người Gửi" at bounding box center [101, 97] width 94 height 16
type input "0944097467"
click at [94, 114] on div "0944097467 - ĐỘ" at bounding box center [99, 116] width 81 height 11
type input "ĐỘ"
type input "0944097467"
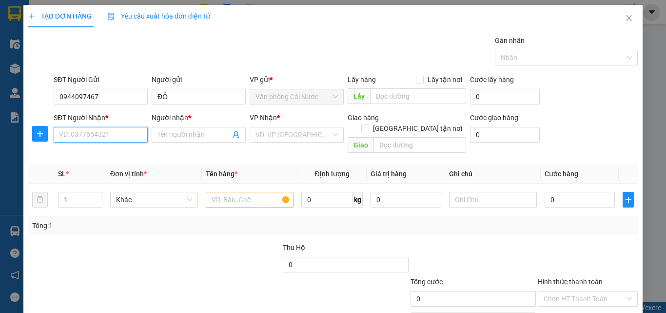
click at [104, 134] on input "SĐT Người Nhận *" at bounding box center [101, 135] width 94 height 16
click at [71, 172] on div "0945700656 - HÀO" at bounding box center [99, 169] width 81 height 11
type input "0945700656"
type input "HÀO"
click at [213, 192] on input "text" at bounding box center [250, 200] width 88 height 16
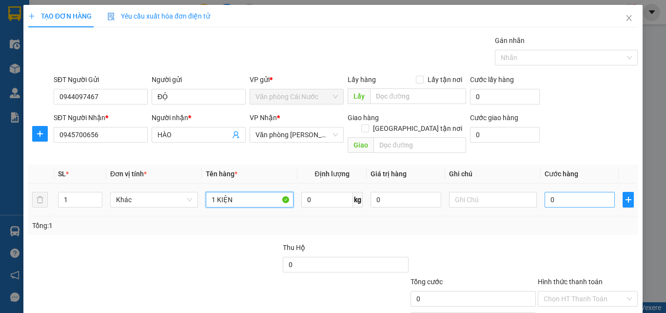
type input "1 KIỆN"
click at [548, 192] on input "0" at bounding box center [580, 200] width 70 height 16
type input "5"
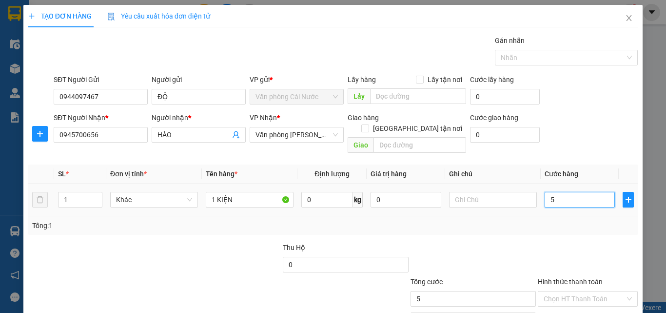
type input "50"
click at [511, 242] on div at bounding box center [473, 259] width 127 height 34
type input "50.000"
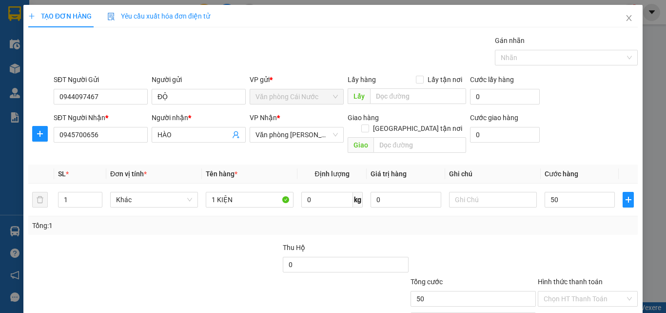
type input "50.000"
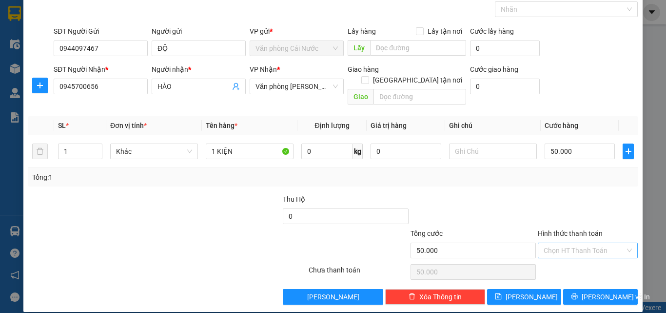
click at [580, 243] on input "Hình thức thanh toán" at bounding box center [584, 250] width 81 height 15
click at [569, 259] on div "Tại văn phòng" at bounding box center [582, 259] width 87 height 11
type input "0"
click at [591, 291] on span "[PERSON_NAME] và In" at bounding box center [616, 296] width 68 height 11
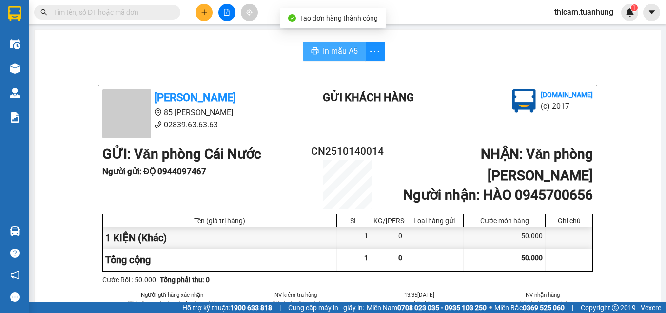
click at [331, 54] on span "In mẫu A5" at bounding box center [340, 51] width 35 height 12
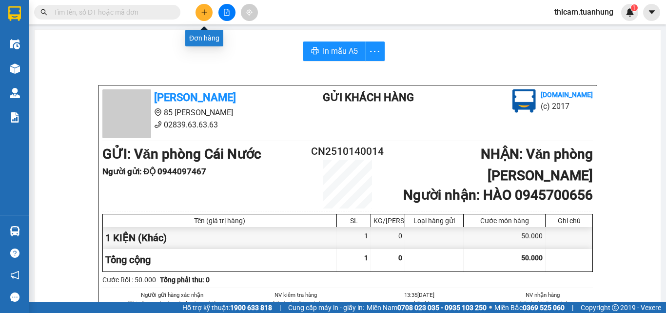
click at [208, 16] on button at bounding box center [204, 12] width 17 height 17
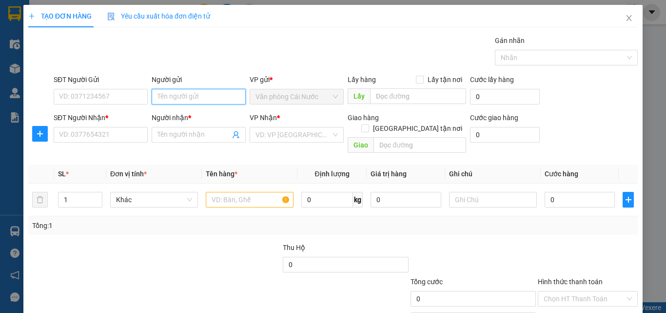
click at [184, 100] on input "Người gửi" at bounding box center [199, 97] width 94 height 16
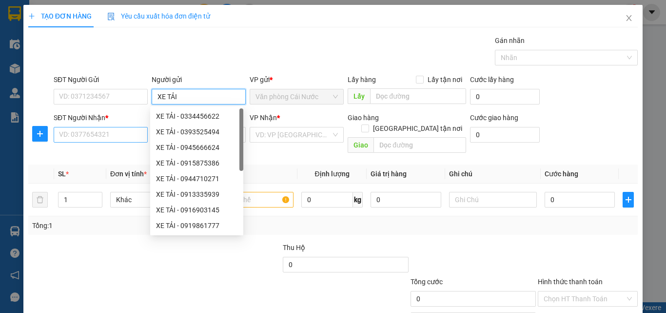
type input "XE TẢI"
click at [106, 135] on input "SĐT Người Nhận *" at bounding box center [101, 135] width 94 height 16
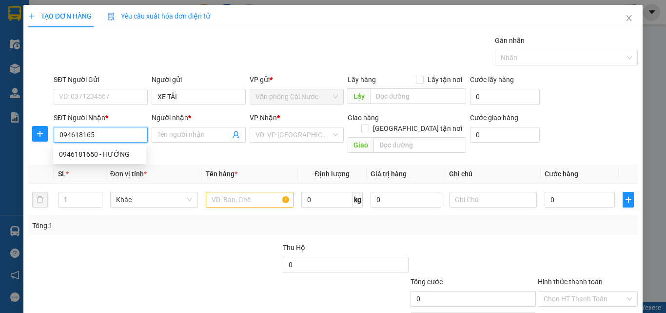
type input "0946181650"
click at [97, 159] on div "0946181650 - HƯỜNG" at bounding box center [99, 154] width 81 height 11
type input "HƯỜNG"
type input "0946181650"
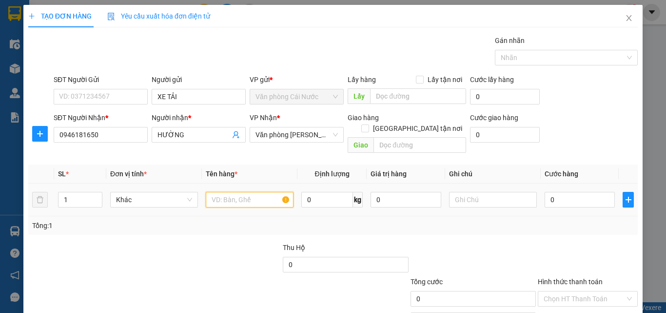
click at [236, 192] on input "text" at bounding box center [250, 200] width 88 height 16
type input "2 THUNG"
click at [82, 192] on input "1" at bounding box center [80, 199] width 43 height 15
type input "2"
click at [550, 190] on div "0" at bounding box center [580, 200] width 70 height 20
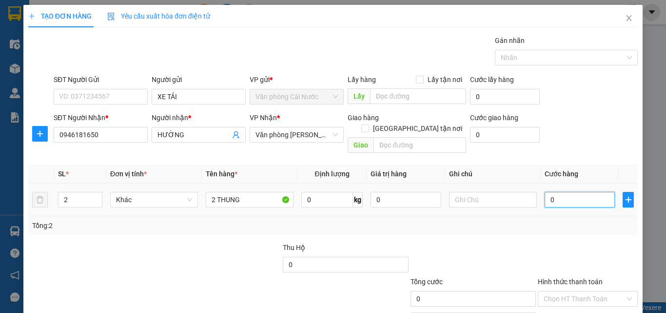
click at [553, 192] on input "0" at bounding box center [580, 200] width 70 height 16
type input "1"
type input "13"
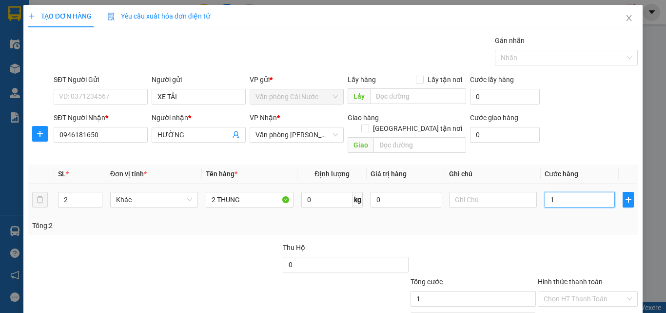
type input "13"
type input "130"
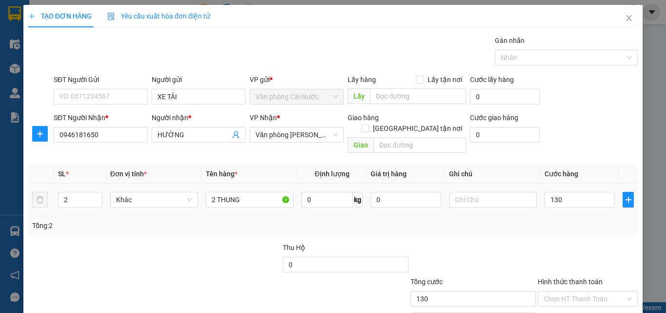
type input "130.000"
click at [529, 202] on td at bounding box center [493, 199] width 96 height 33
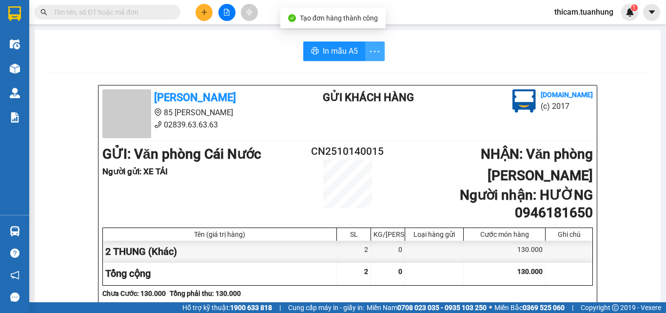
click at [369, 54] on icon "more" at bounding box center [375, 51] width 12 height 12
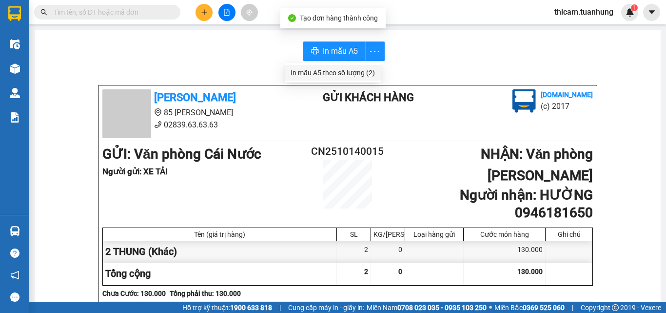
click at [337, 69] on div "In mẫu A5 theo số lượng (2)" at bounding box center [333, 72] width 84 height 11
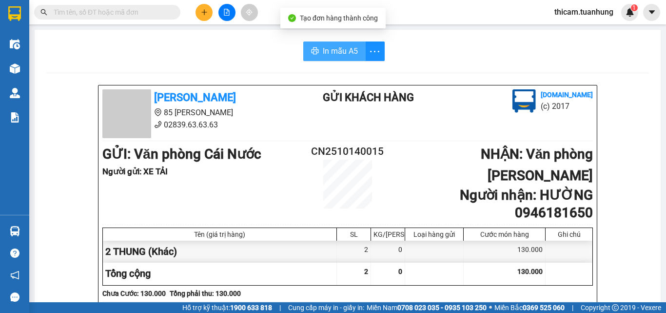
click at [334, 51] on span "In mẫu A5" at bounding box center [340, 51] width 35 height 12
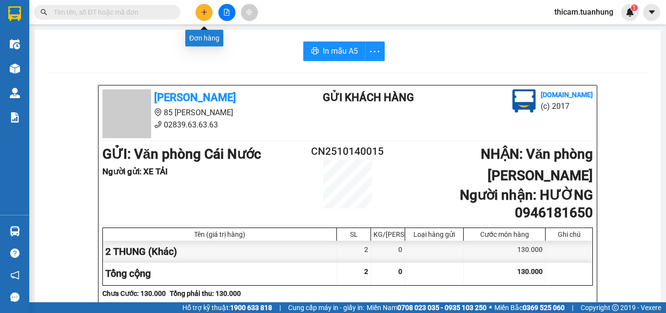
click at [201, 13] on icon "plus" at bounding box center [204, 12] width 7 height 7
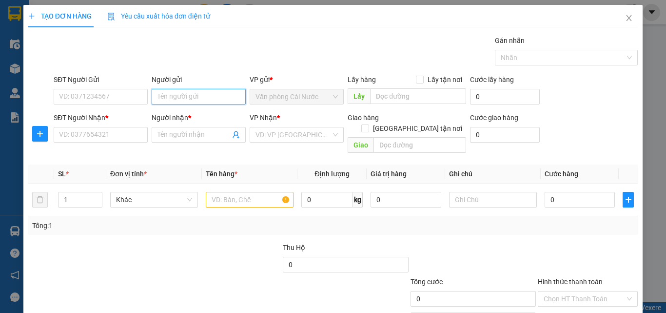
click at [198, 100] on input "Người gửi" at bounding box center [199, 97] width 94 height 16
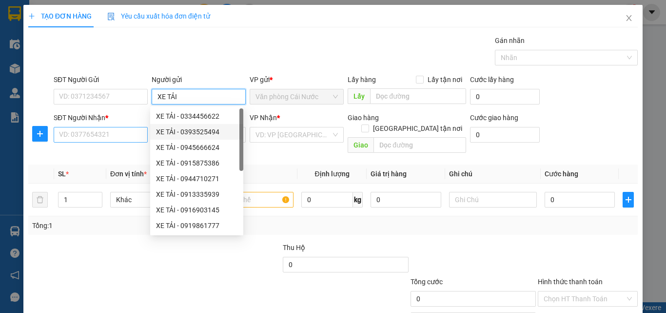
type input "XE TẢI"
click at [102, 134] on input "SĐT Người Nhận *" at bounding box center [101, 135] width 94 height 16
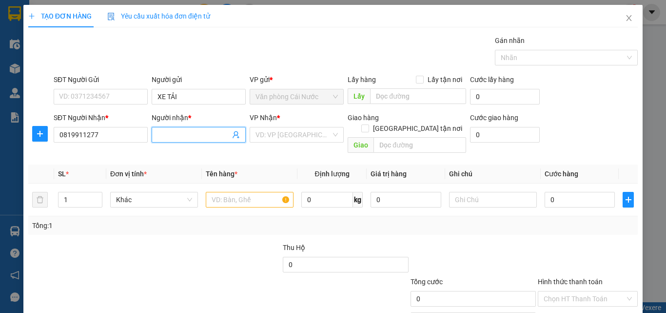
click at [172, 137] on input "Người nhận *" at bounding box center [194, 134] width 73 height 11
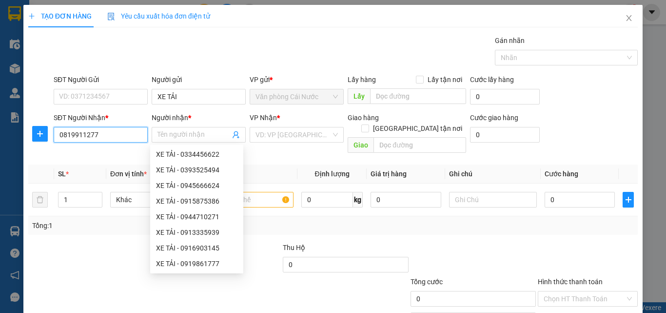
click at [122, 134] on input "0819911277" at bounding box center [101, 135] width 94 height 16
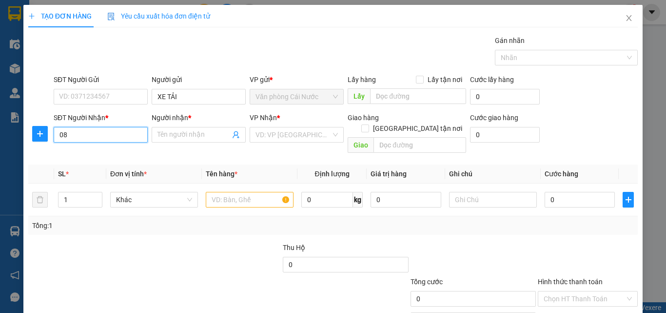
type input "0"
type input "0918534598"
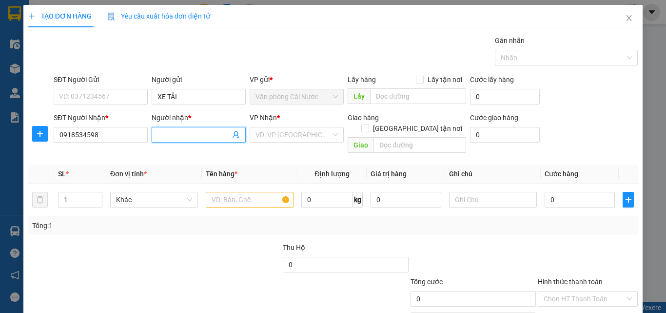
click at [178, 139] on input "Người nhận *" at bounding box center [194, 134] width 73 height 11
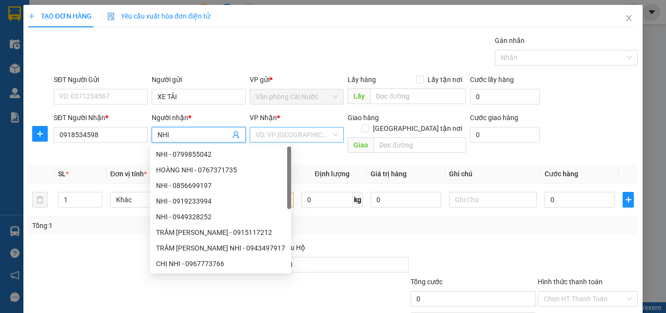
type input "NHI"
click at [267, 134] on input "search" at bounding box center [294, 134] width 76 height 15
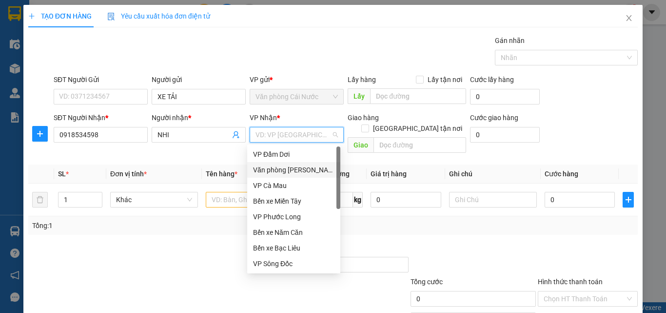
click at [282, 167] on div "Văn phòng [PERSON_NAME]" at bounding box center [293, 169] width 81 height 11
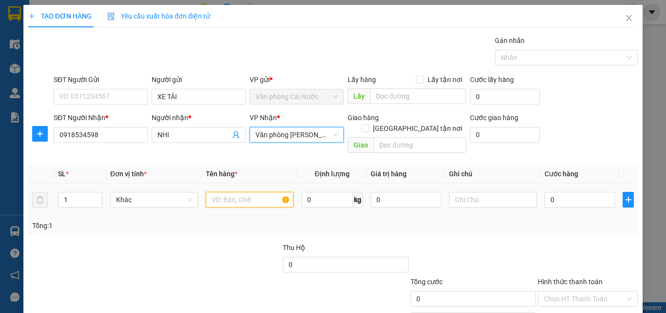
click at [221, 192] on input "text" at bounding box center [250, 200] width 88 height 16
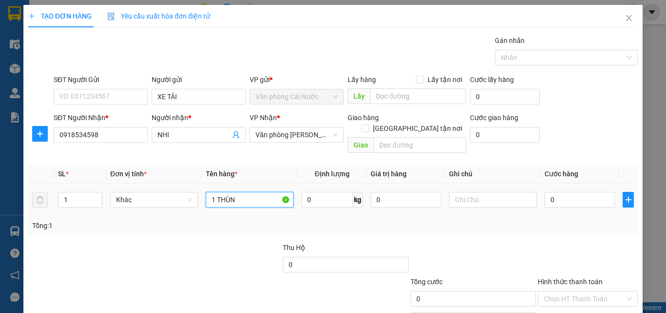
type input "1 THÙNG"
click at [572, 192] on input "0" at bounding box center [580, 200] width 70 height 16
click at [576, 220] on div "Tổng: 1" at bounding box center [333, 225] width 602 height 11
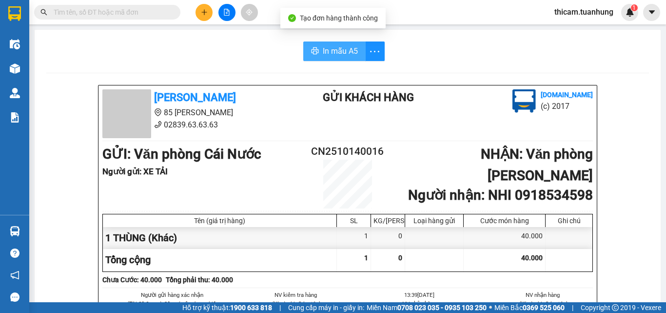
click at [330, 53] on span "In mẫu A5" at bounding box center [340, 51] width 35 height 12
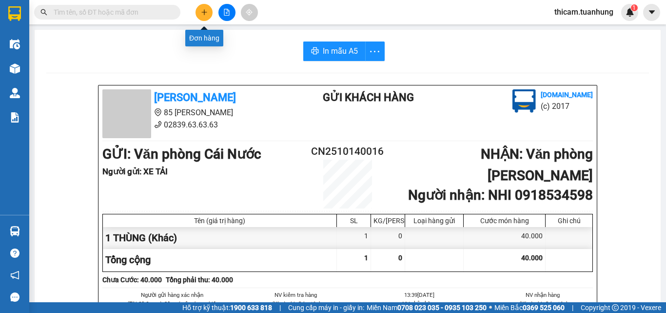
click at [201, 9] on icon "plus" at bounding box center [204, 12] width 7 height 7
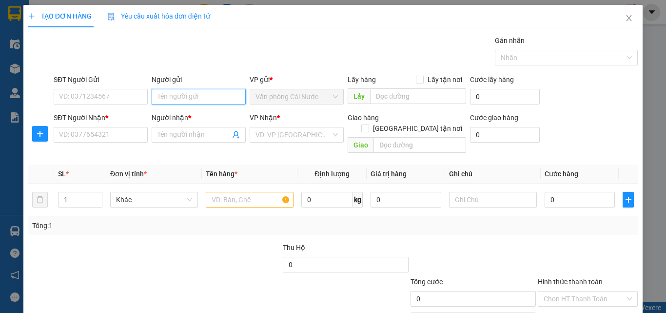
click at [198, 94] on input "Người gửi" at bounding box center [199, 97] width 94 height 16
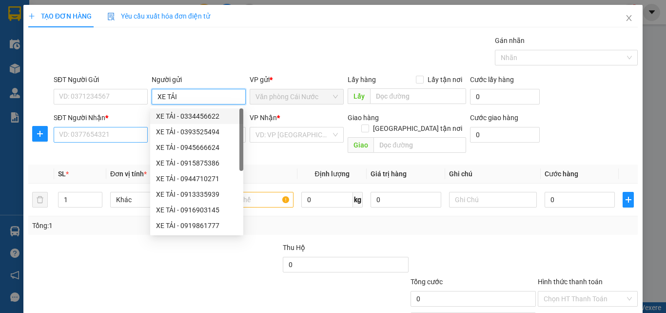
type input "XE TẢI"
click at [118, 134] on input "SĐT Người Nhận *" at bounding box center [101, 135] width 94 height 16
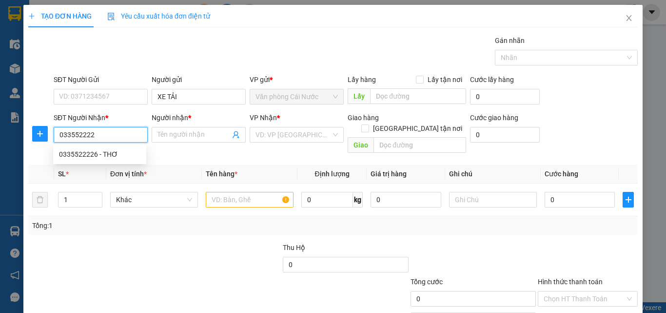
type input "0335522226"
click at [88, 155] on div "0335522226 - THƠ" at bounding box center [99, 154] width 81 height 11
type input "THƠ"
type input "0335522226"
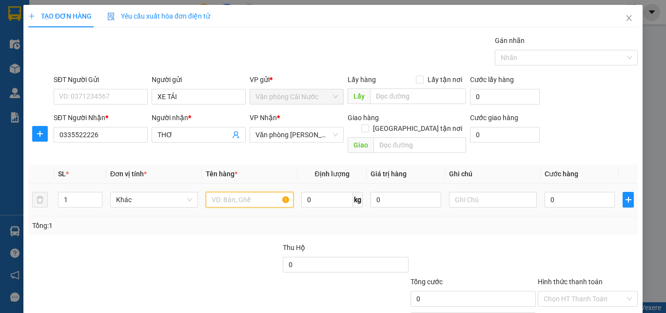
click at [248, 192] on input "text" at bounding box center [250, 200] width 88 height 16
type input "1 THÙNG"
click at [590, 194] on input "0" at bounding box center [580, 200] width 70 height 16
type input "5"
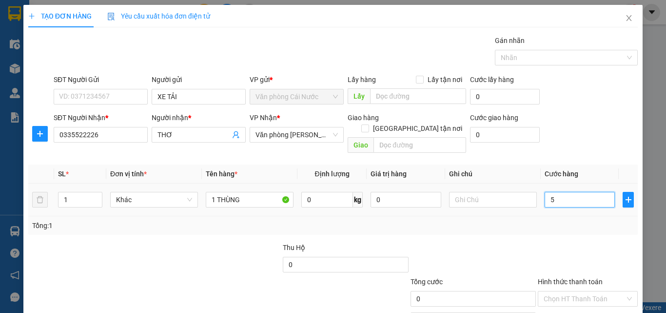
type input "5"
type input "50"
type input "50.000"
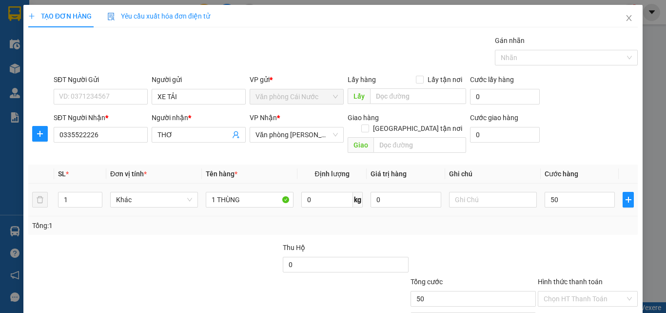
type input "50.000"
click at [591, 199] on td "50.000" at bounding box center [580, 199] width 78 height 33
click at [577, 291] on input "Hình thức thanh toán" at bounding box center [584, 298] width 81 height 15
click at [581, 302] on div "Tại văn phòng" at bounding box center [582, 307] width 87 height 11
type input "0"
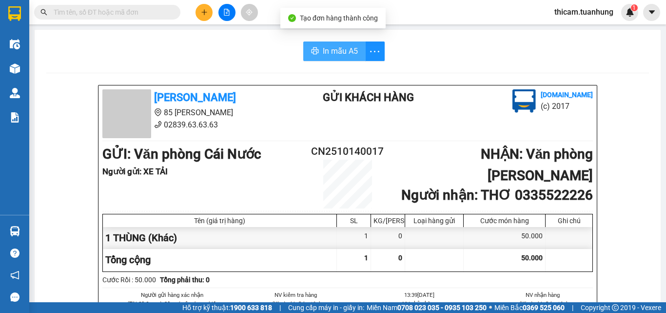
click at [343, 56] on span "In mẫu A5" at bounding box center [340, 51] width 35 height 12
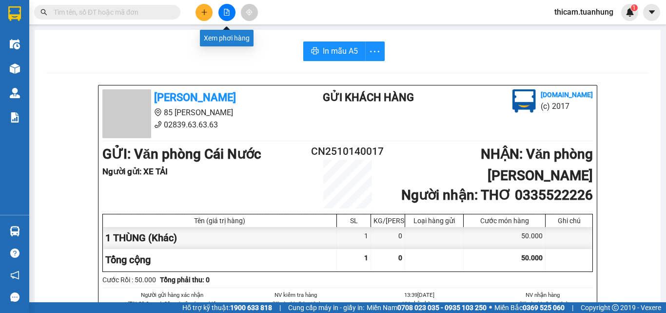
click at [198, 9] on button at bounding box center [204, 12] width 17 height 17
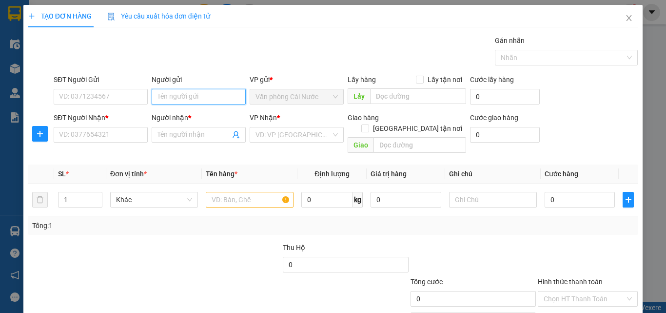
click at [181, 95] on input "Người gửi" at bounding box center [199, 97] width 94 height 16
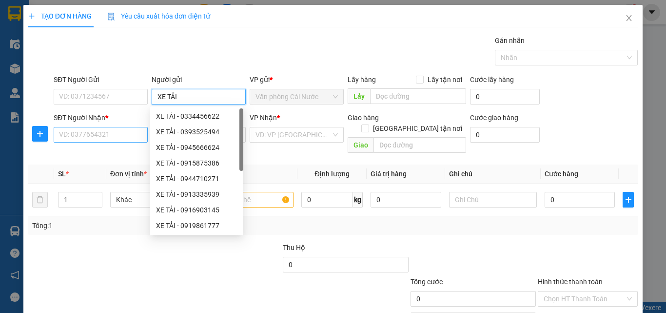
type input "XE TẢI"
click at [77, 136] on input "SĐT Người Nhận *" at bounding box center [101, 135] width 94 height 16
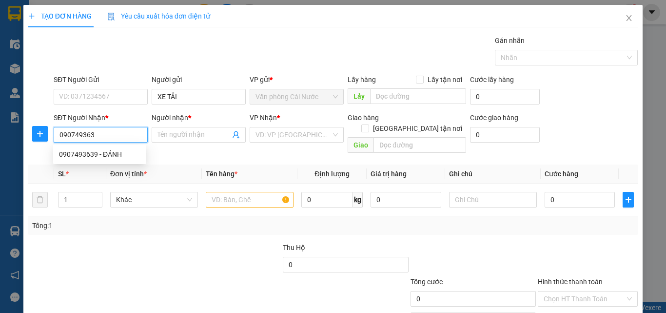
type input "0907493639"
click at [87, 152] on div "0907493639 - ĐẢNH" at bounding box center [99, 154] width 81 height 11
type input "ĐẢNH"
type input "0907493639"
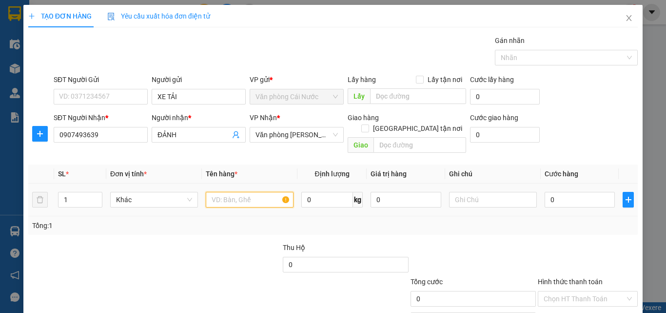
click at [238, 192] on input "text" at bounding box center [250, 200] width 88 height 16
type input "1 THÙNG"
click at [608, 193] on input "0" at bounding box center [580, 200] width 70 height 16
type input "4"
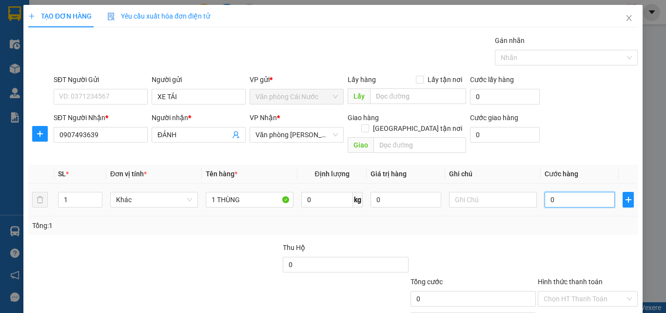
type input "4"
type input "40"
type input "40.000"
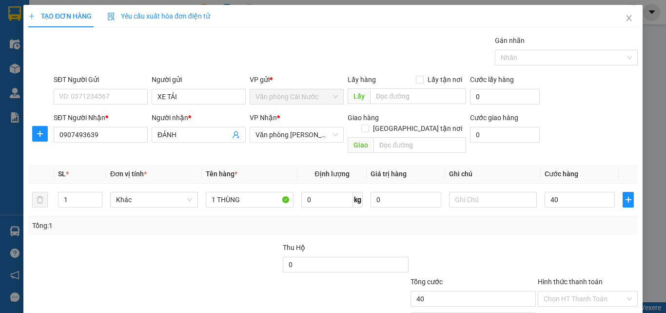
type input "40.000"
click at [593, 249] on div at bounding box center [588, 259] width 102 height 34
click at [585, 291] on input "Hình thức thanh toán" at bounding box center [584, 298] width 81 height 15
click at [579, 302] on div "Tại văn phòng" at bounding box center [582, 307] width 87 height 11
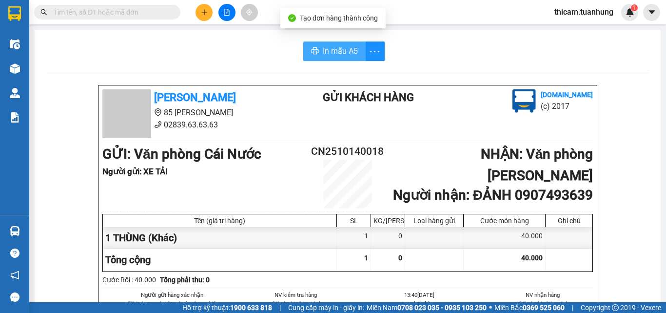
click at [342, 50] on span "In mẫu A5" at bounding box center [340, 51] width 35 height 12
